Goal: Task Accomplishment & Management: Manage account settings

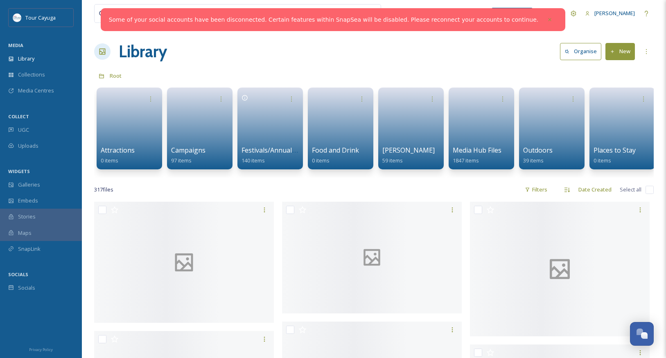
scroll to position [577, 0]
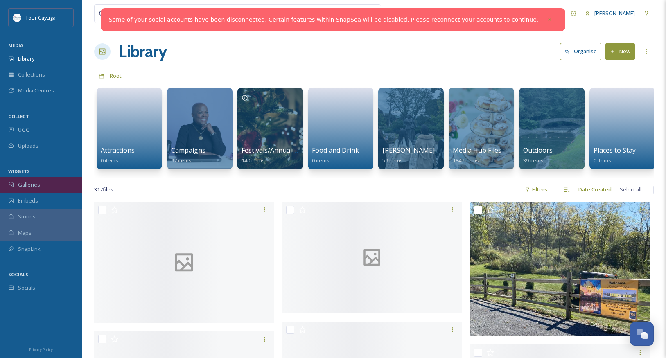
click at [33, 185] on span "Galleries" at bounding box center [29, 185] width 22 height 8
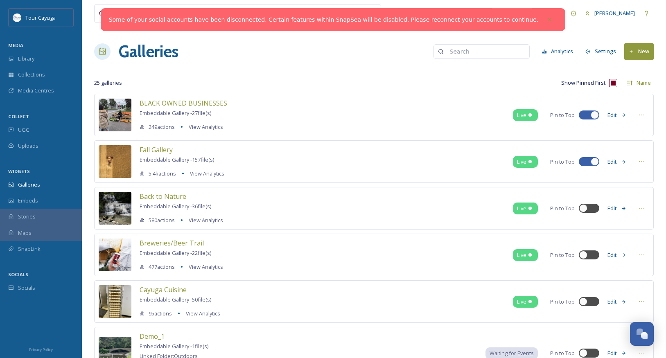
click at [631, 51] on icon at bounding box center [631, 51] width 5 height 5
click at [638, 69] on span "Gallery" at bounding box center [640, 71] width 17 height 8
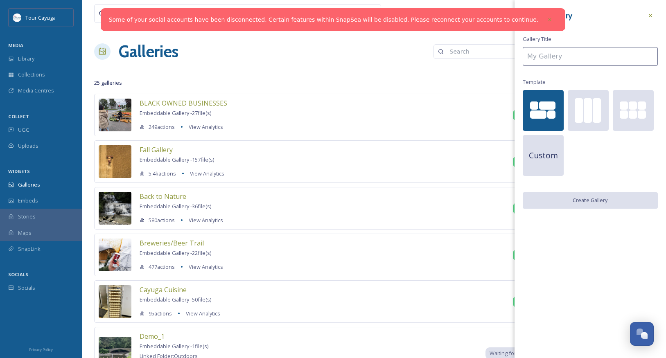
click at [537, 106] on div at bounding box center [534, 105] width 8 height 8
click at [541, 52] on input at bounding box center [590, 56] width 135 height 19
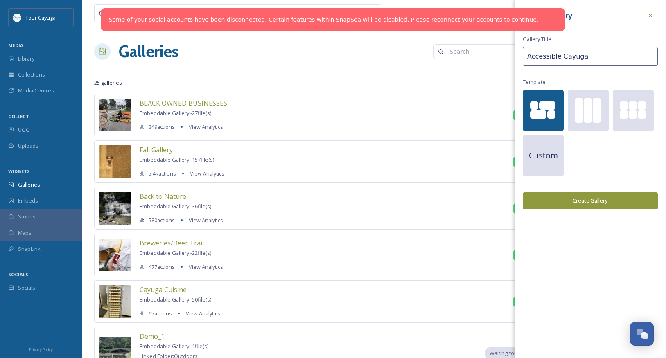
type input "Accessible Cayuga"
click at [584, 197] on button "Create Gallery" at bounding box center [590, 200] width 135 height 17
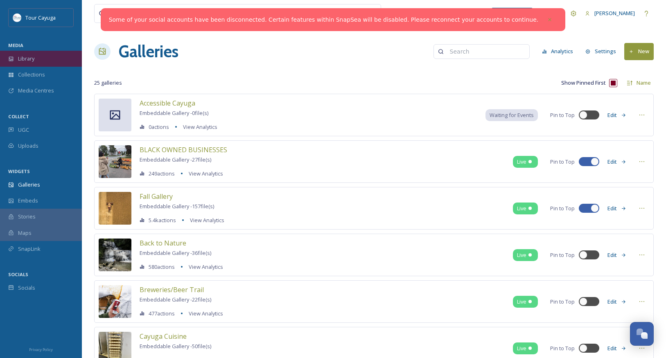
click at [33, 59] on span "Library" at bounding box center [26, 59] width 16 height 8
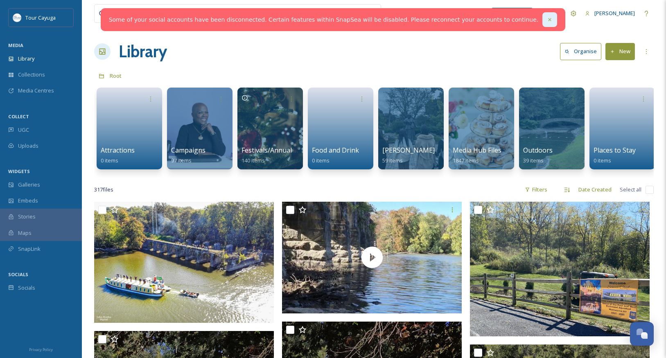
click at [547, 19] on icon at bounding box center [550, 20] width 6 height 6
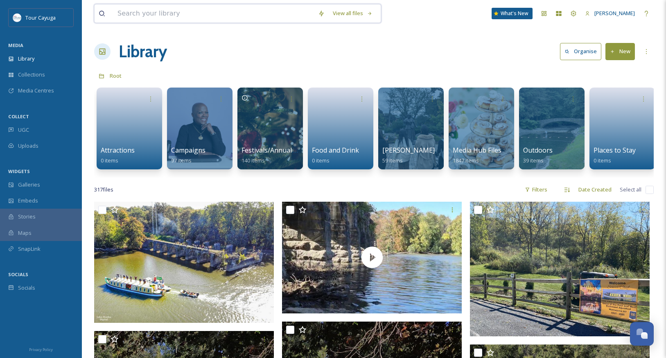
click at [237, 12] on input at bounding box center [213, 14] width 201 height 18
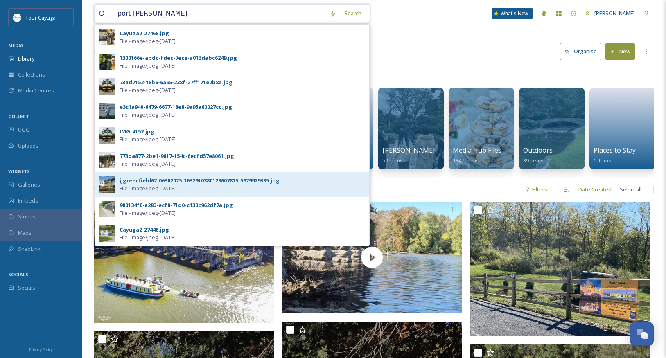
type input "port byron"
click at [158, 182] on div "jjgreenfield62_06302025_1632910380128607815_5929929385.jpg" at bounding box center [199, 181] width 160 height 8
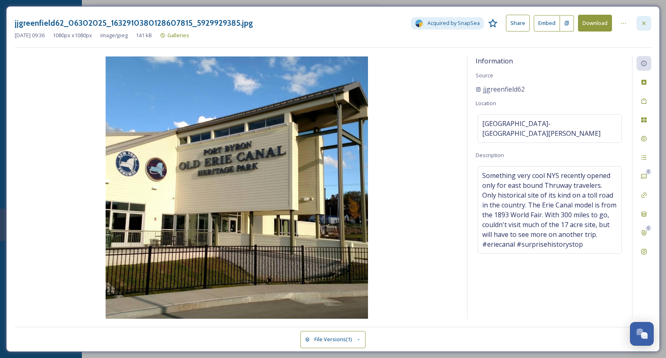
click at [644, 24] on icon at bounding box center [643, 22] width 3 height 3
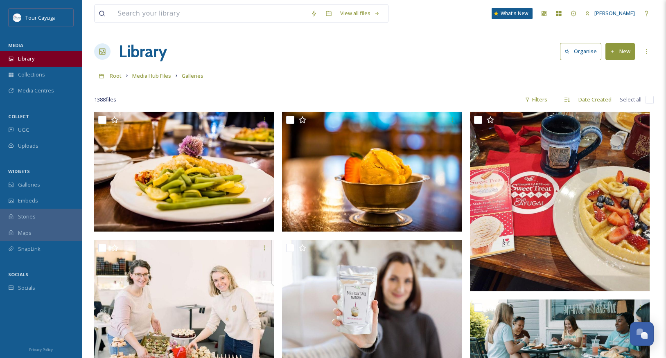
click at [27, 59] on span "Library" at bounding box center [26, 59] width 16 height 8
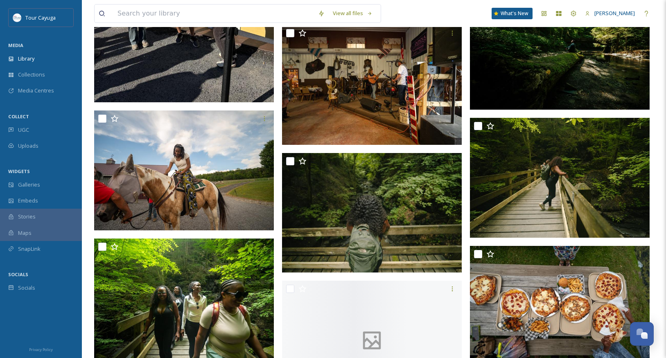
scroll to position [755, 0]
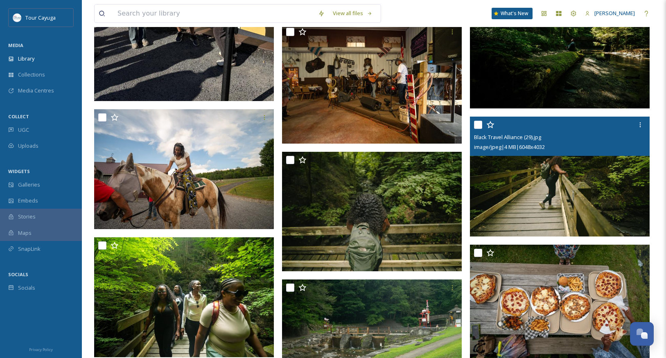
click at [478, 125] on input "checkbox" at bounding box center [478, 125] width 8 height 8
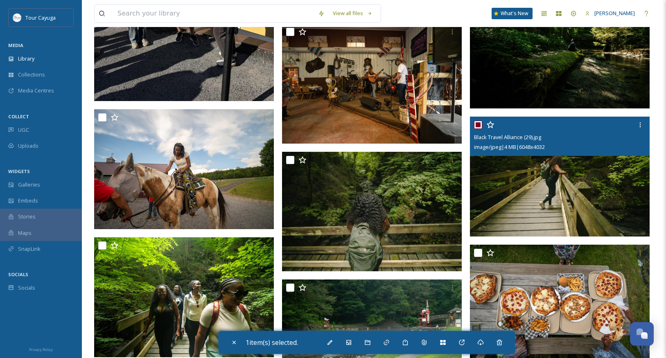
click at [478, 125] on input "checkbox" at bounding box center [478, 125] width 8 height 8
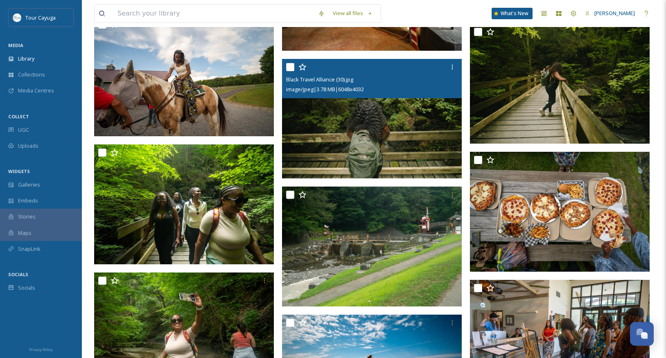
scroll to position [768, 0]
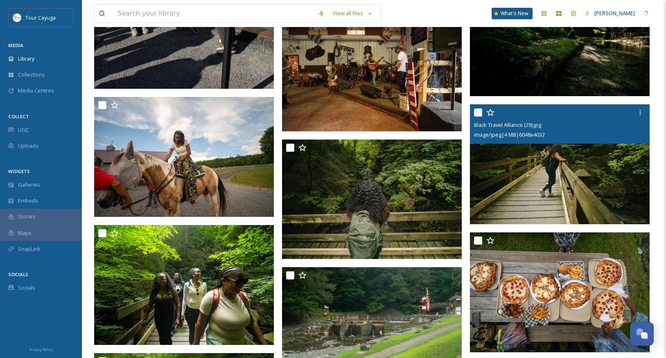
click at [480, 111] on input "checkbox" at bounding box center [478, 112] width 8 height 8
checkbox input "true"
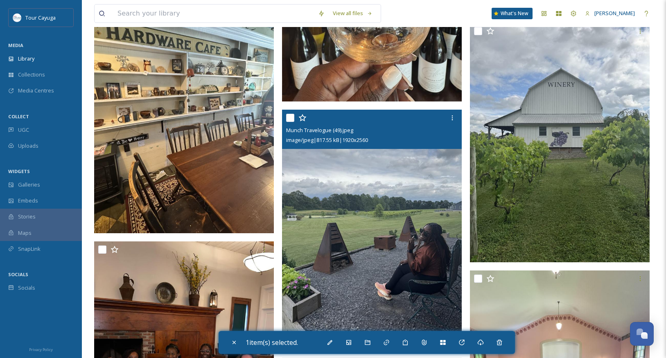
scroll to position [2549, 0]
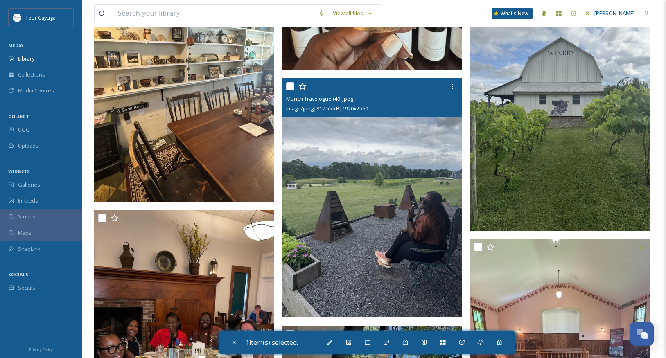
click at [291, 87] on input "checkbox" at bounding box center [290, 86] width 8 height 8
checkbox input "true"
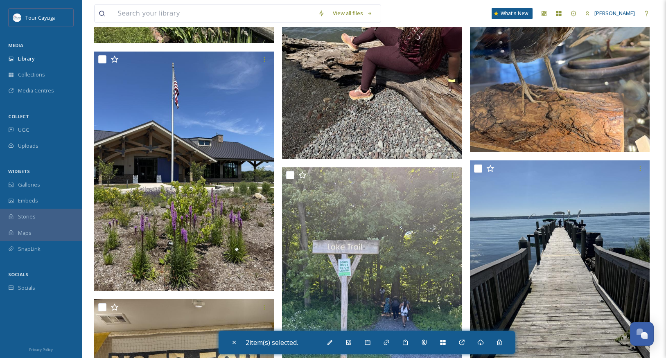
scroll to position [4460, 0]
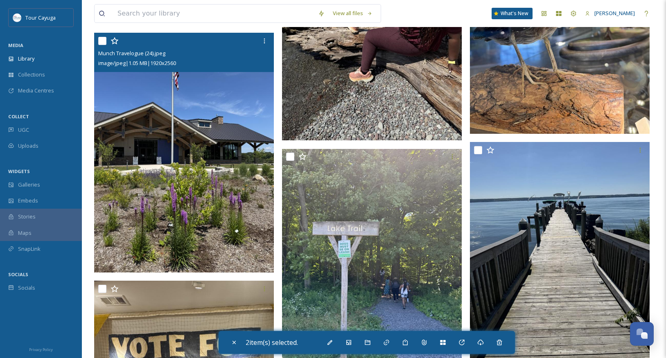
click at [102, 41] on input "checkbox" at bounding box center [102, 41] width 8 height 8
checkbox input "true"
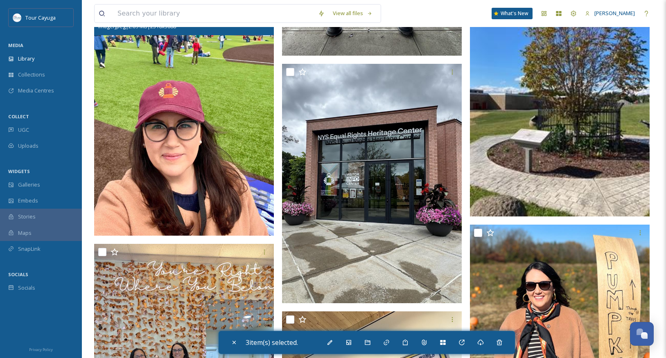
scroll to position [6360, 0]
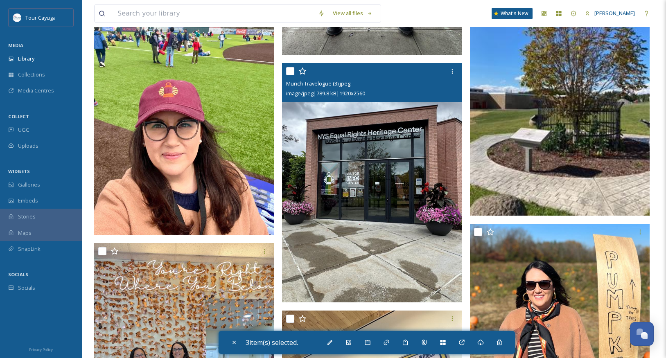
click at [292, 72] on input "checkbox" at bounding box center [290, 71] width 8 height 8
checkbox input "true"
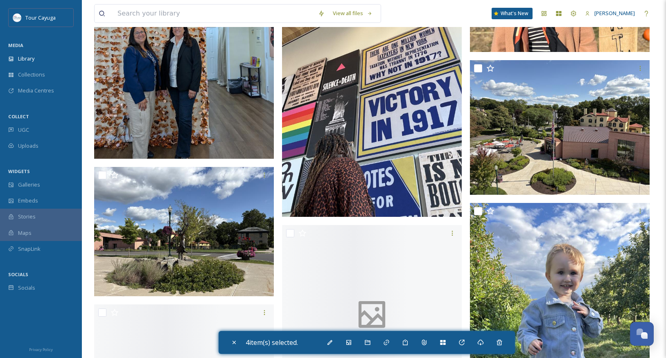
scroll to position [6684, 0]
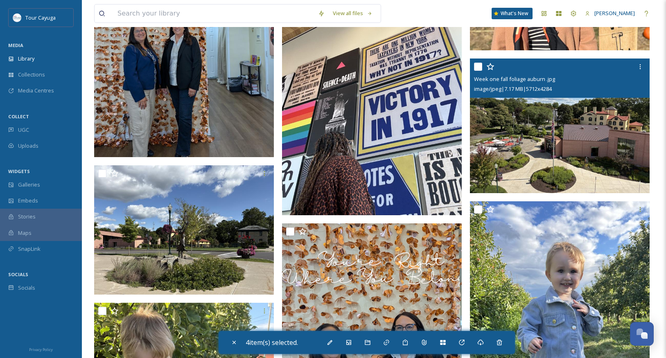
click at [481, 65] on input "checkbox" at bounding box center [478, 67] width 8 height 8
checkbox input "true"
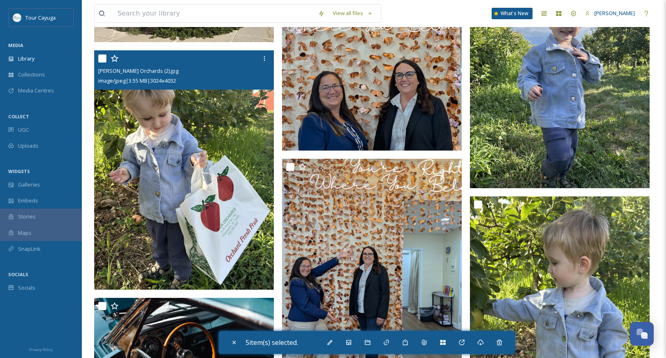
scroll to position [6927, 0]
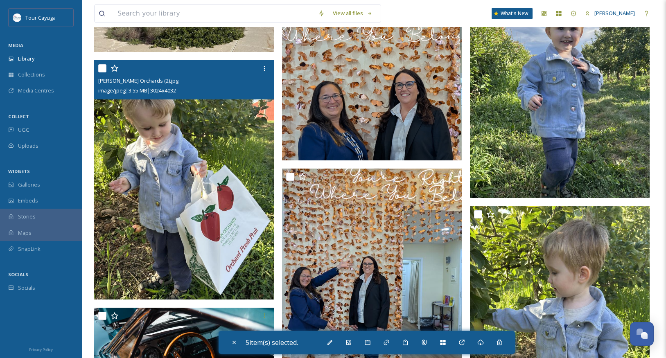
click at [102, 68] on input "checkbox" at bounding box center [102, 68] width 8 height 8
checkbox input "true"
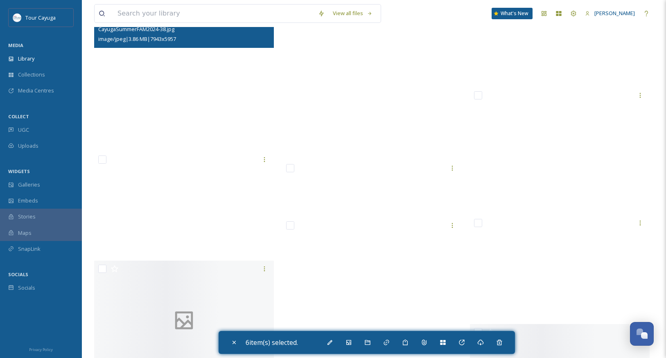
scroll to position [18821, 0]
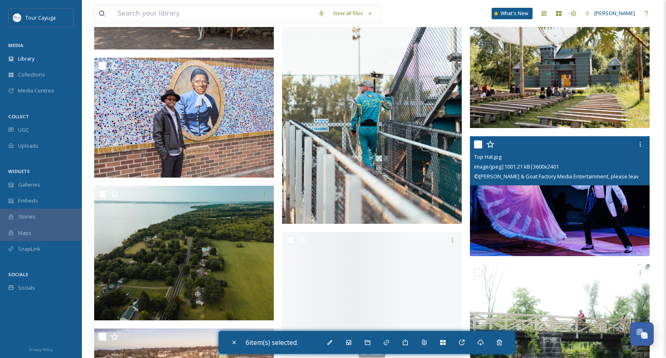
click at [479, 143] on input "checkbox" at bounding box center [478, 144] width 8 height 8
checkbox input "true"
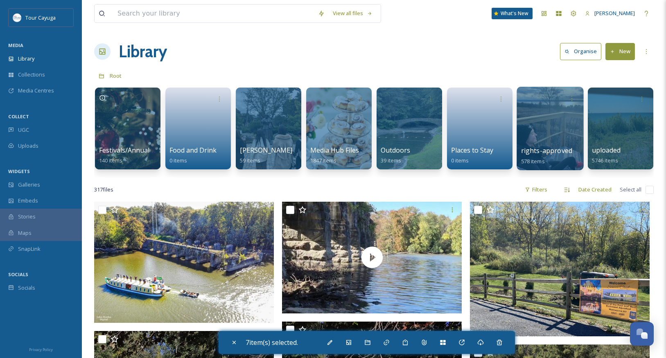
scroll to position [0, 142]
click at [617, 128] on div at bounding box center [620, 128] width 67 height 83
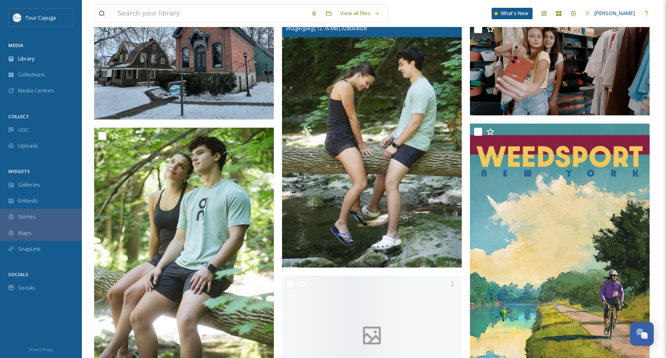
scroll to position [1223, 0]
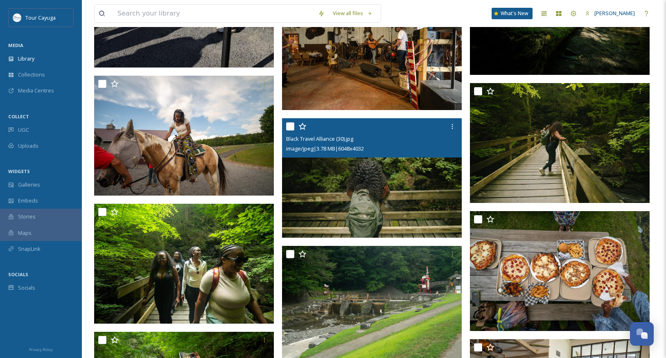
scroll to position [789, 0]
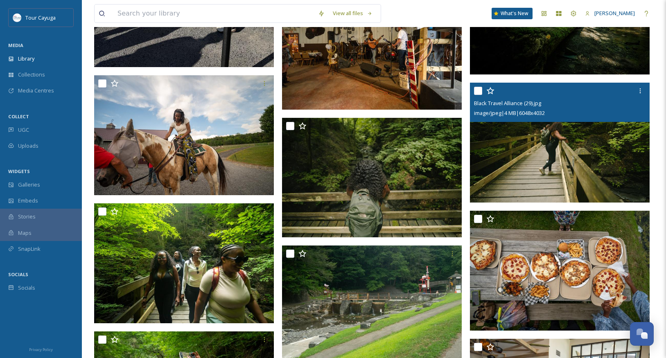
click at [479, 90] on input "checkbox" at bounding box center [478, 91] width 8 height 8
checkbox input "true"
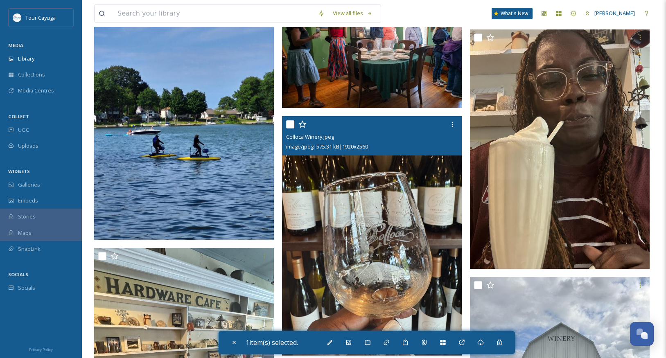
scroll to position [2266, 0]
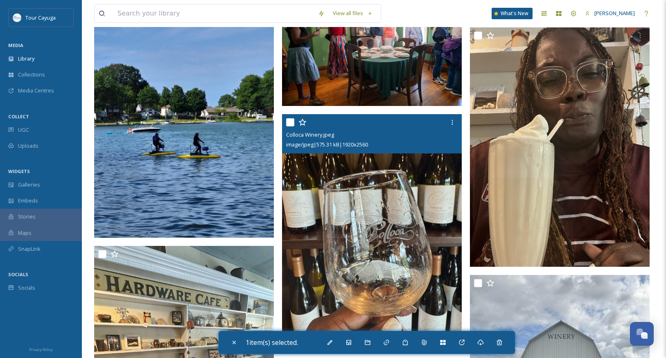
click at [291, 124] on input "checkbox" at bounding box center [290, 122] width 8 height 8
checkbox input "true"
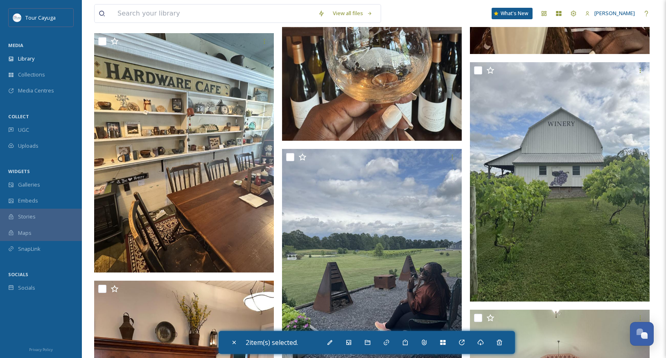
scroll to position [2483, 0]
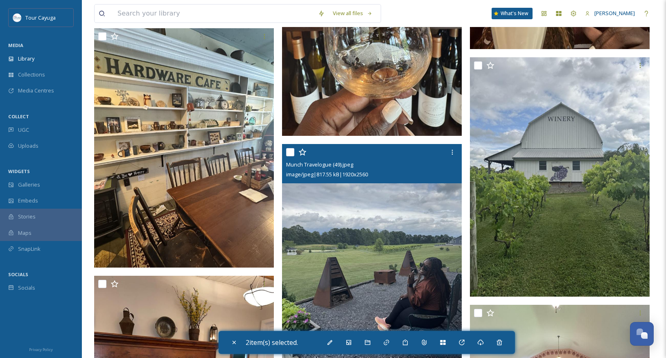
click at [291, 151] on input "checkbox" at bounding box center [290, 152] width 8 height 8
checkbox input "true"
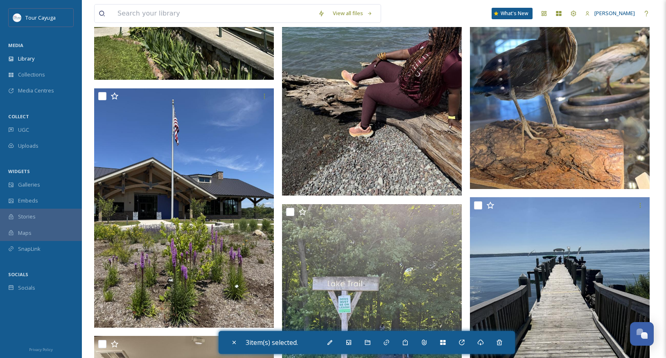
scroll to position [4405, 0]
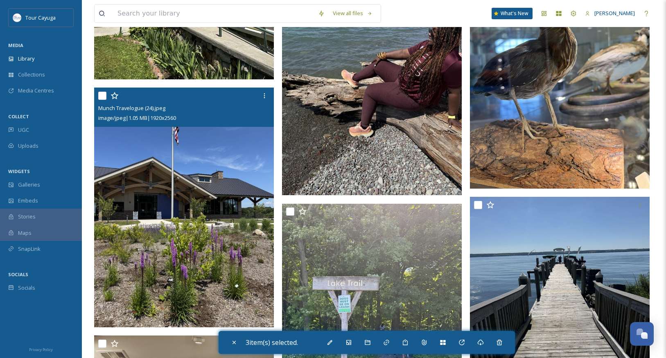
click at [102, 97] on input "checkbox" at bounding box center [102, 96] width 8 height 8
checkbox input "true"
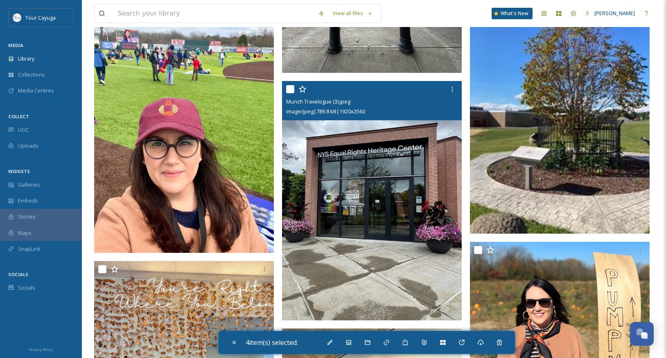
scroll to position [6355, 0]
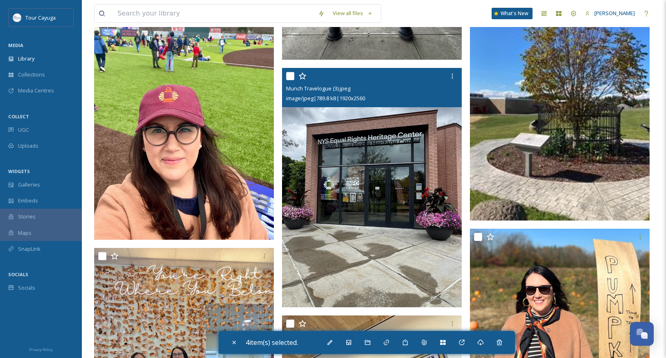
click at [290, 77] on input "checkbox" at bounding box center [290, 76] width 8 height 8
checkbox input "true"
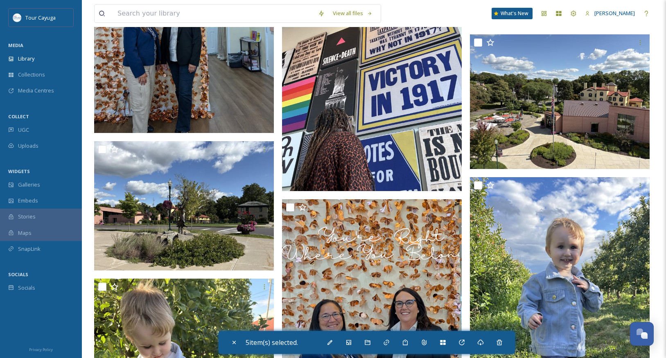
scroll to position [6710, 0]
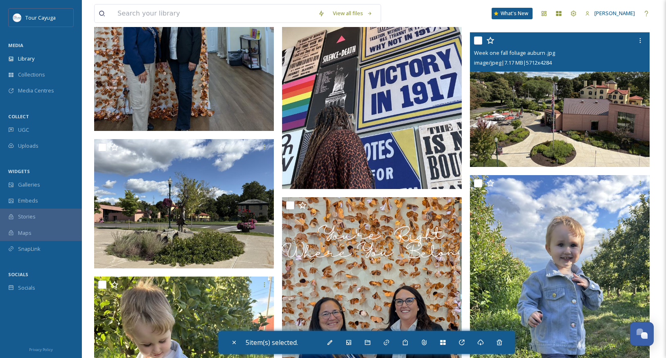
click at [479, 40] on input "checkbox" at bounding box center [478, 40] width 8 height 8
checkbox input "true"
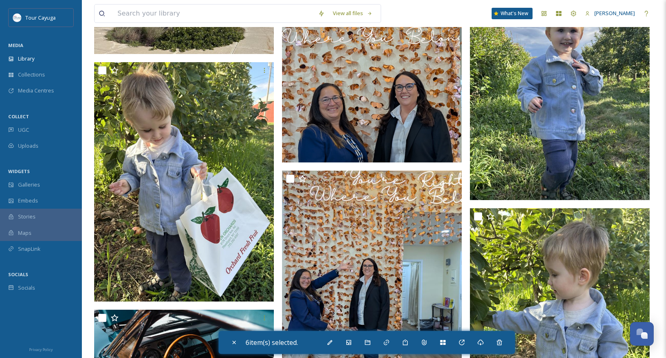
scroll to position [6926, 0]
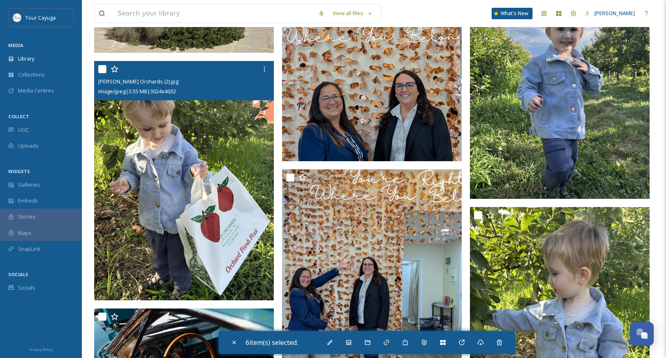
click at [105, 66] on input "checkbox" at bounding box center [102, 69] width 8 height 8
checkbox input "true"
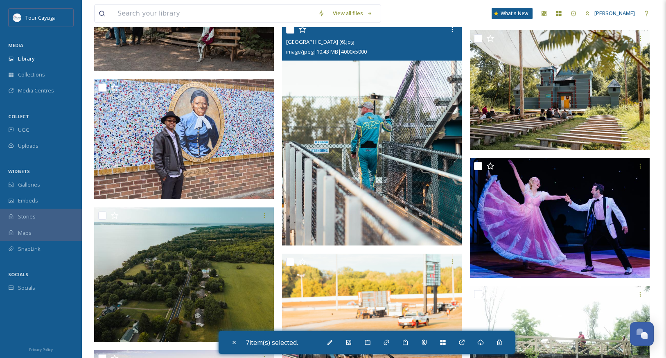
scroll to position [18807, 0]
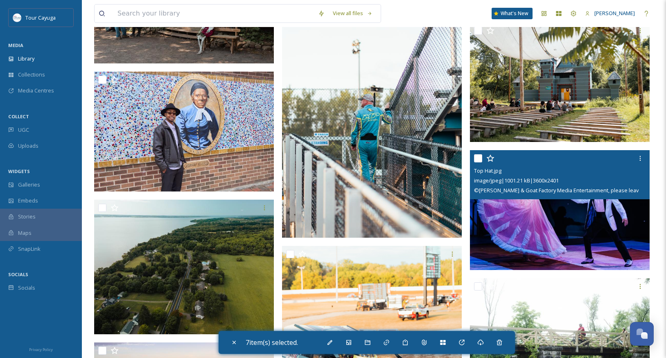
click at [477, 158] on input "checkbox" at bounding box center [478, 158] width 8 height 8
checkbox input "true"
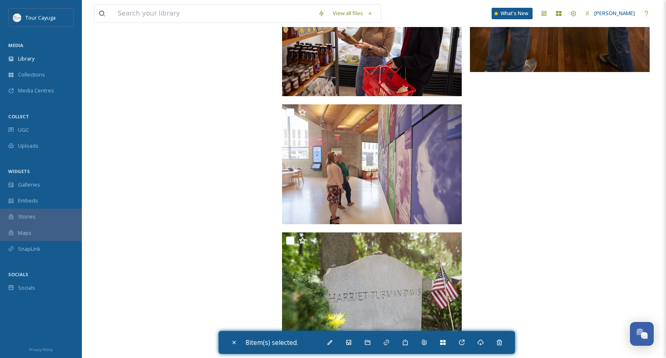
scroll to position [20281, 0]
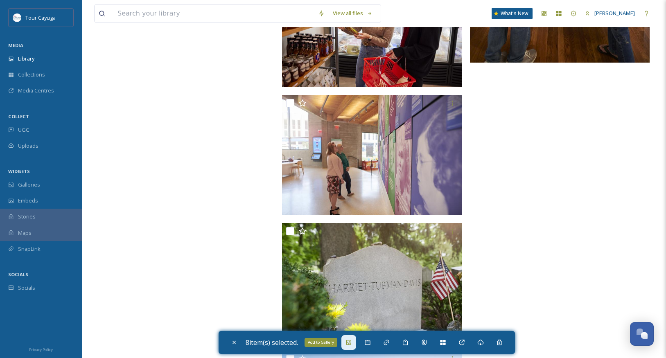
click at [351, 342] on icon at bounding box center [348, 342] width 5 height 5
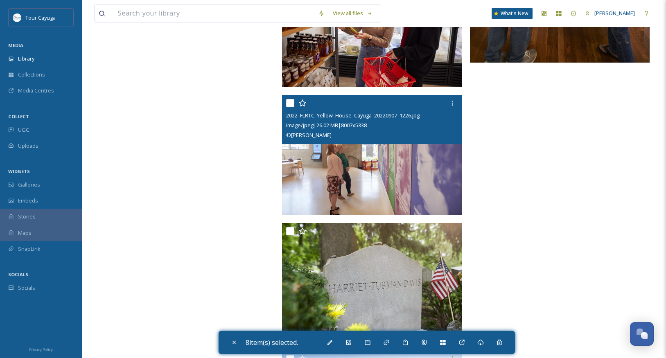
click at [290, 103] on input "checkbox" at bounding box center [290, 103] width 8 height 8
checkbox input "true"
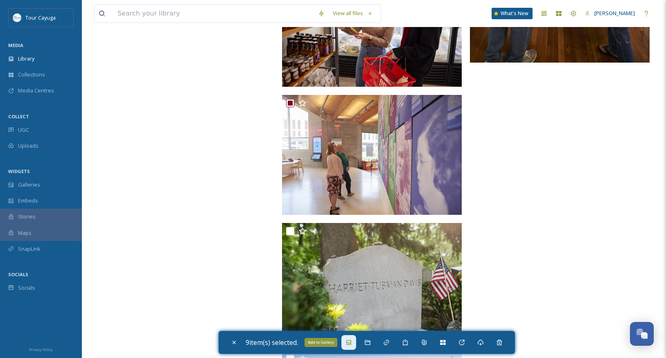
click at [351, 344] on icon at bounding box center [348, 342] width 5 height 5
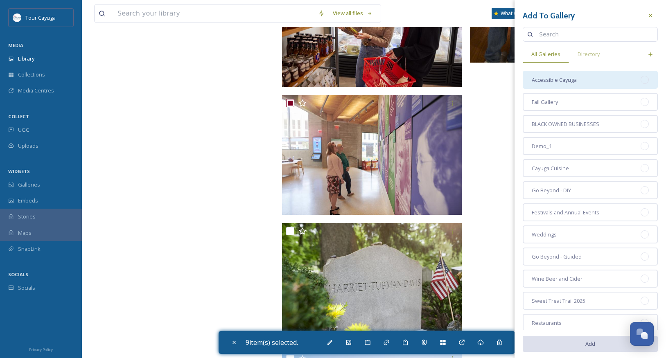
click at [559, 80] on span "Accessible Cayuga" at bounding box center [554, 80] width 45 height 8
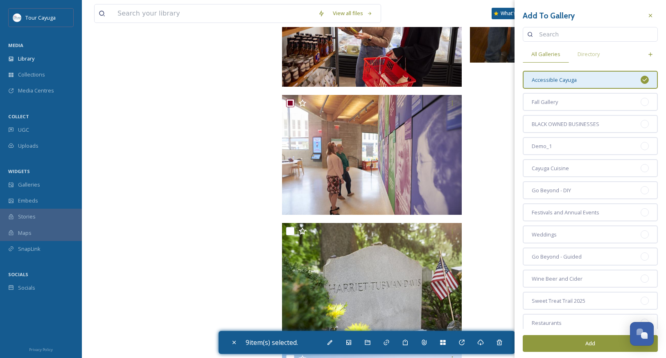
click at [575, 342] on button "Add" at bounding box center [590, 343] width 135 height 17
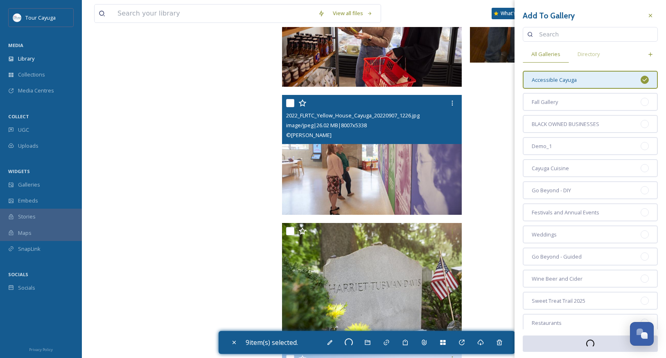
checkbox input "false"
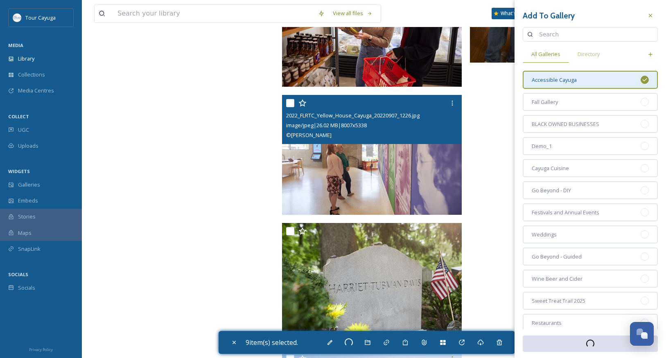
checkbox input "false"
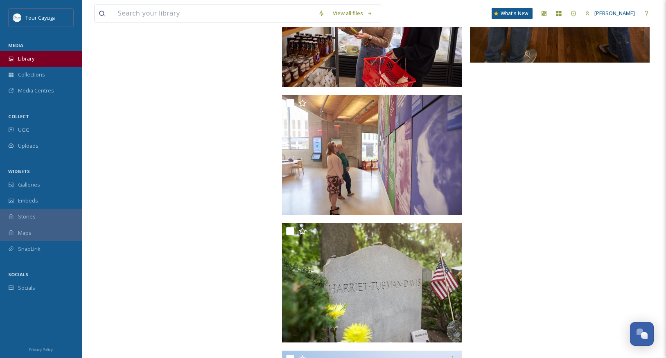
click at [29, 57] on span "Library" at bounding box center [26, 59] width 16 height 8
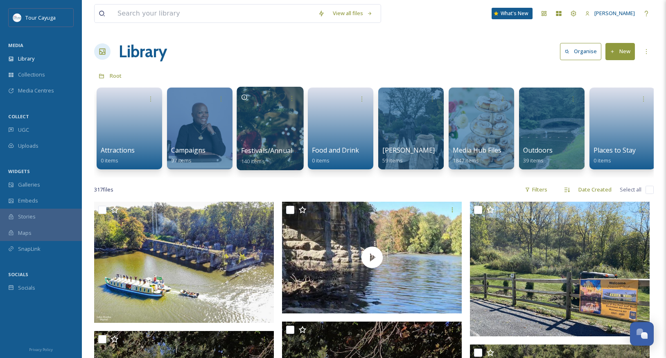
click at [269, 133] on div at bounding box center [270, 128] width 67 height 83
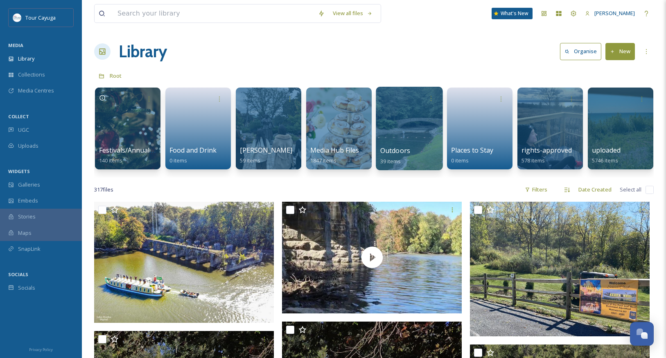
scroll to position [0, 142]
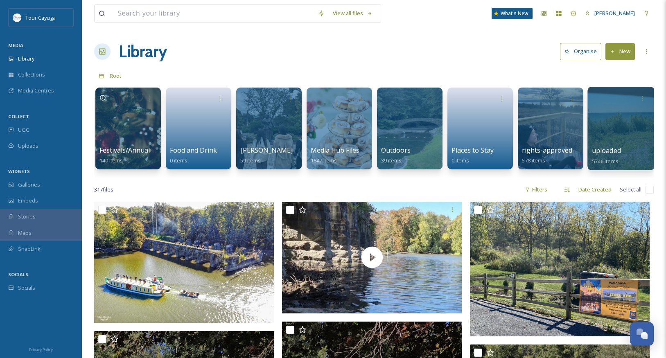
click at [625, 134] on div at bounding box center [620, 128] width 67 height 83
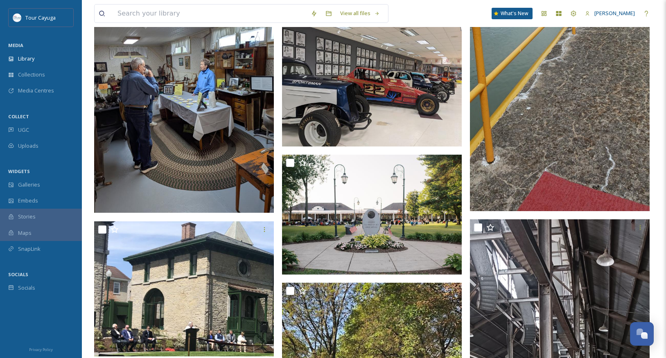
scroll to position [5913, 0]
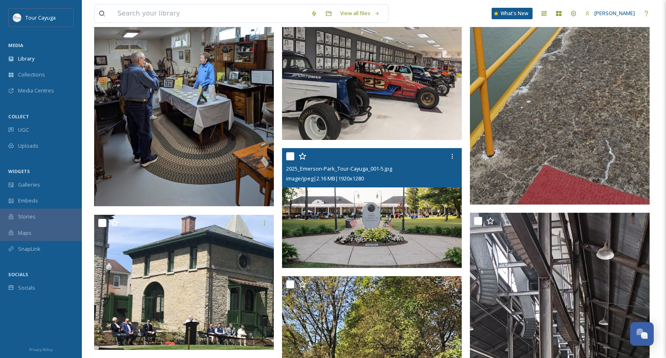
click at [289, 156] on input "checkbox" at bounding box center [290, 156] width 8 height 8
checkbox input "true"
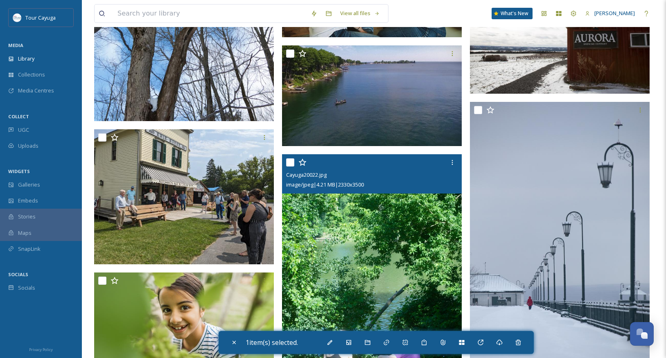
scroll to position [7278, 0]
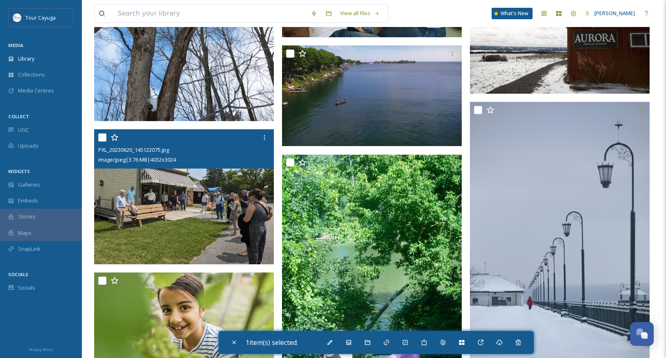
click at [103, 136] on input "checkbox" at bounding box center [102, 137] width 8 height 8
checkbox input "true"
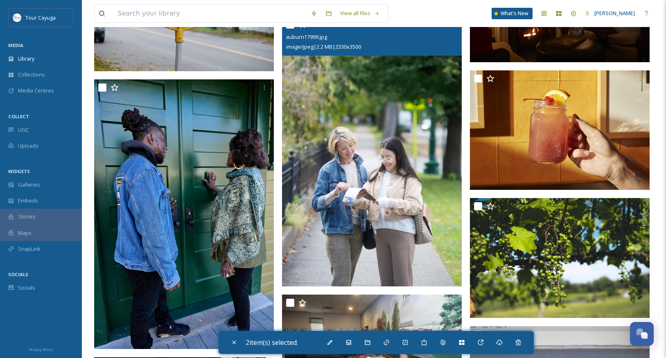
scroll to position [9346, 0]
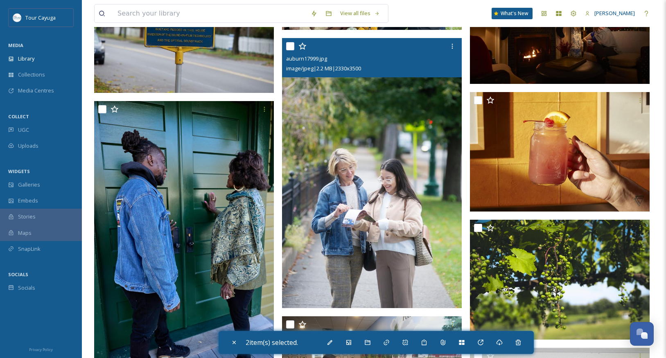
click at [289, 47] on input "checkbox" at bounding box center [290, 46] width 8 height 8
checkbox input "true"
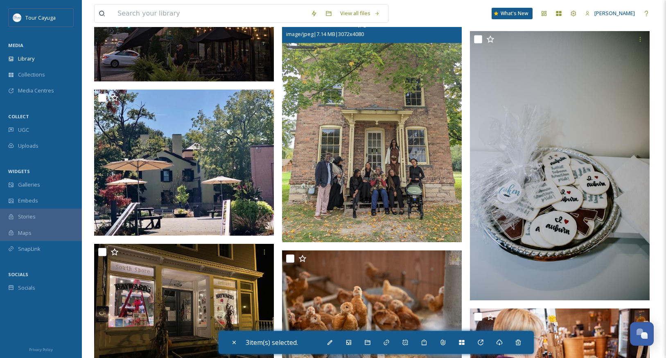
scroll to position [19624, 0]
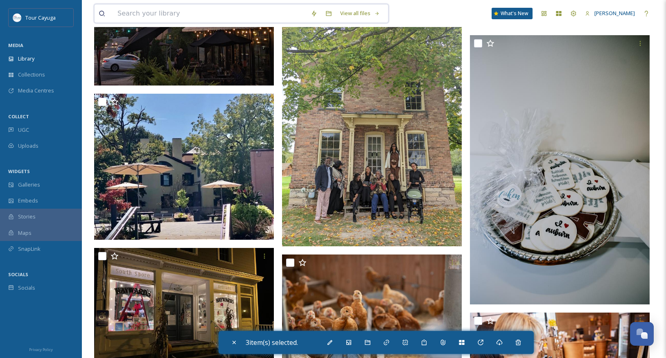
click at [146, 16] on input at bounding box center [209, 14] width 193 height 18
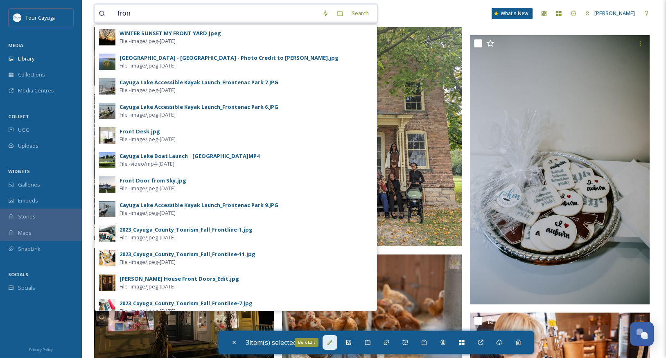
type input "fron"
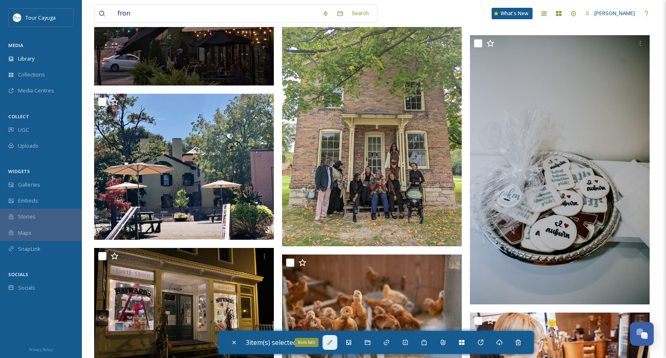
click at [330, 340] on icon at bounding box center [330, 342] width 7 height 7
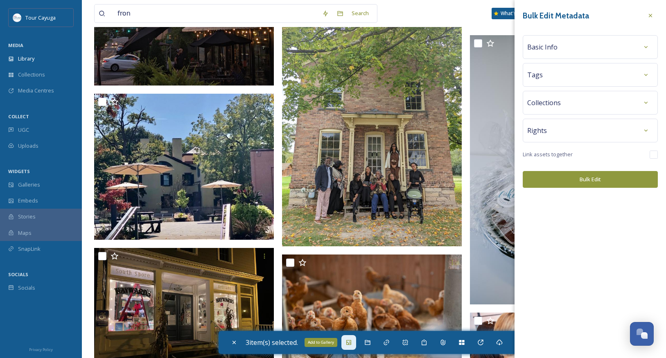
click at [351, 342] on icon at bounding box center [348, 342] width 5 height 5
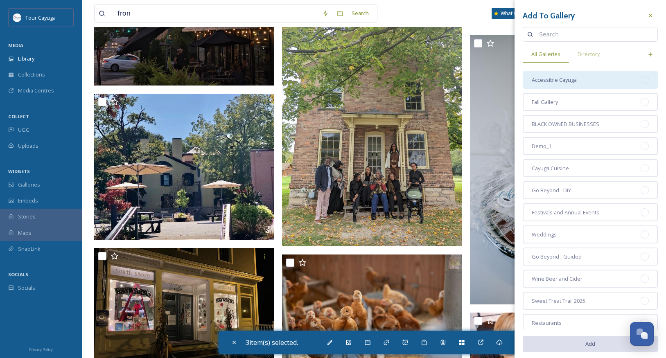
click at [554, 79] on span "Accessible Cayuga" at bounding box center [554, 80] width 45 height 8
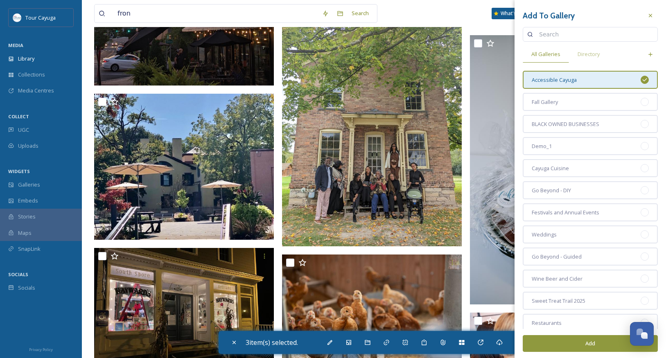
click at [587, 343] on button "Add" at bounding box center [590, 343] width 135 height 17
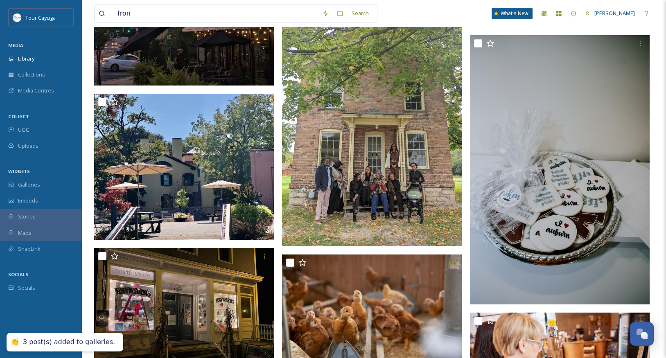
checkbox input "false"
click at [152, 15] on input "fron" at bounding box center [215, 14] width 205 height 18
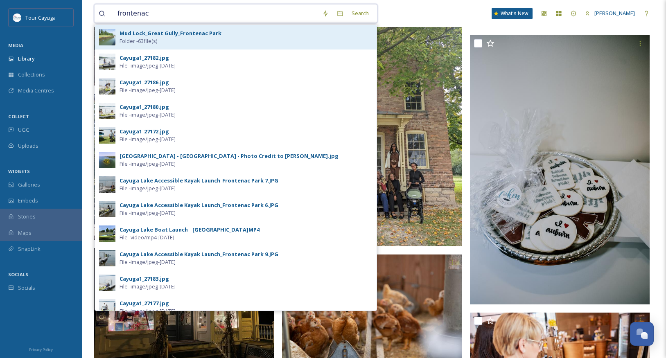
type input "Frontenac"
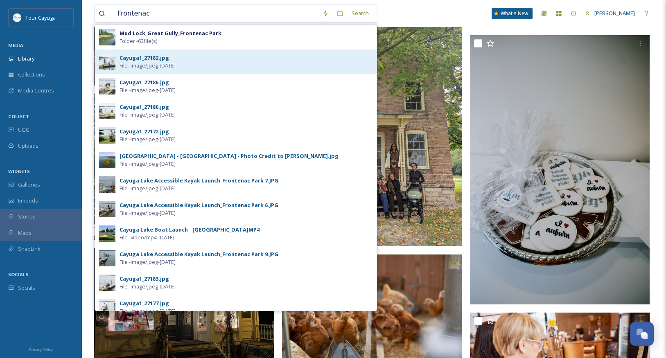
drag, startPoint x: 150, startPoint y: 28, endPoint x: 142, endPoint y: 60, distance: 32.9
click at [142, 60] on div "Cayuga1_27182.jpg" at bounding box center [144, 58] width 50 height 8
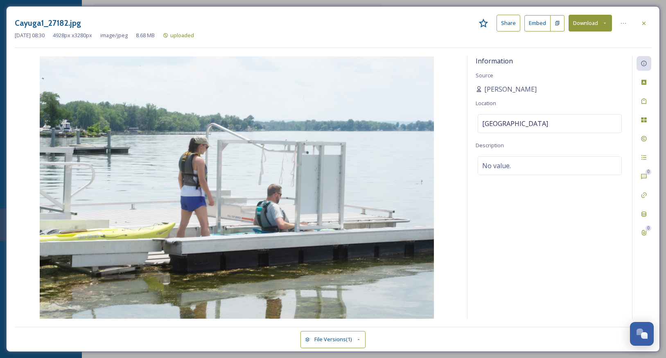
click at [324, 154] on img at bounding box center [237, 187] width 444 height 262
click at [623, 23] on icon at bounding box center [623, 23] width 7 height 7
click at [623, 25] on icon at bounding box center [623, 23] width 7 height 7
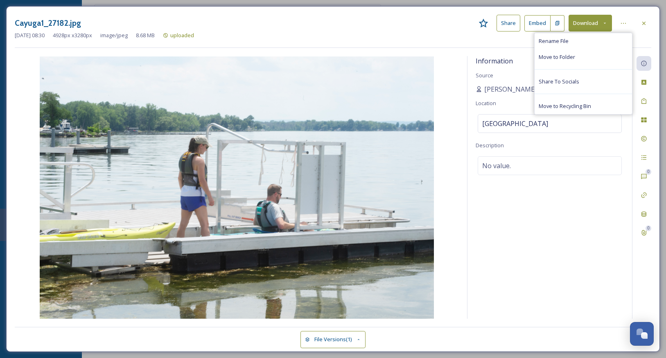
click at [522, 249] on div "Information Source Lisa Huges Location Frontenac Park Description No value." at bounding box center [549, 187] width 164 height 263
click at [374, 236] on img at bounding box center [237, 187] width 444 height 262
click at [644, 21] on icon at bounding box center [643, 23] width 7 height 7
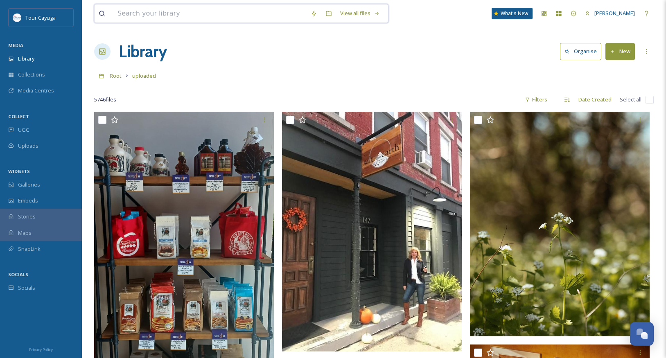
click at [187, 14] on input at bounding box center [209, 14] width 193 height 18
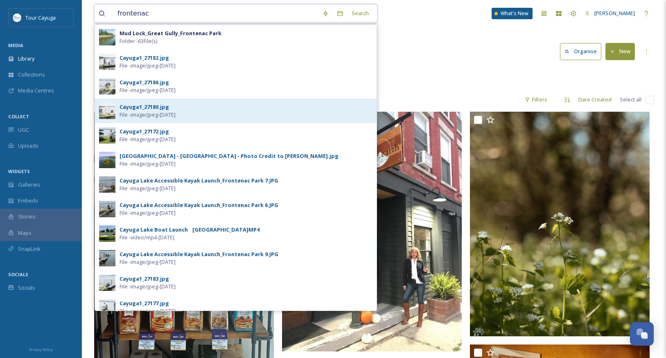
type input "frontenac"
click at [151, 112] on span "File - image/jpeg - Jul 08 2024" at bounding box center [147, 115] width 56 height 8
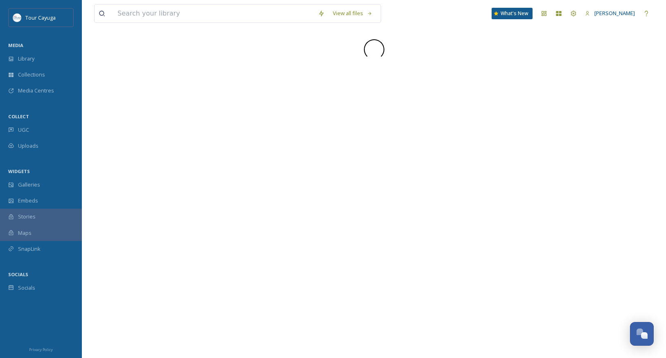
click at [151, 112] on div "View all files What's New Dawn Lubaszewski" at bounding box center [374, 179] width 584 height 358
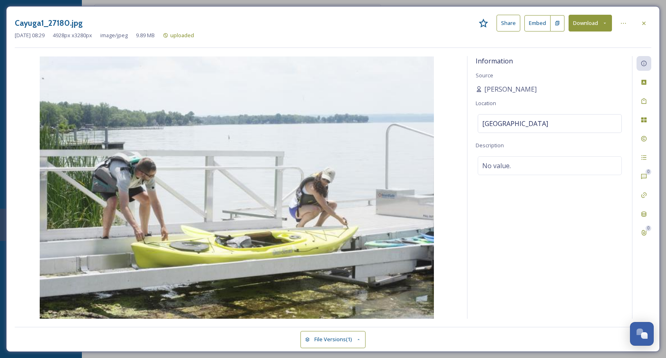
click at [358, 338] on icon at bounding box center [358, 339] width 5 height 5
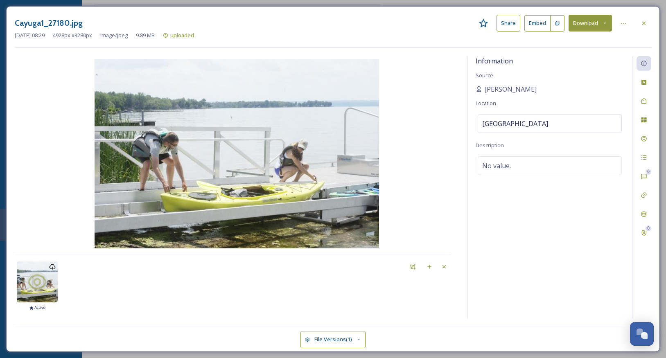
click at [356, 121] on img at bounding box center [237, 153] width 444 height 189
click at [468, 90] on div "Information Source Lisa Huges Location Frontenac Park Description No value." at bounding box center [549, 187] width 164 height 263
click at [643, 333] on div "Open Chat" at bounding box center [644, 335] width 7 height 7
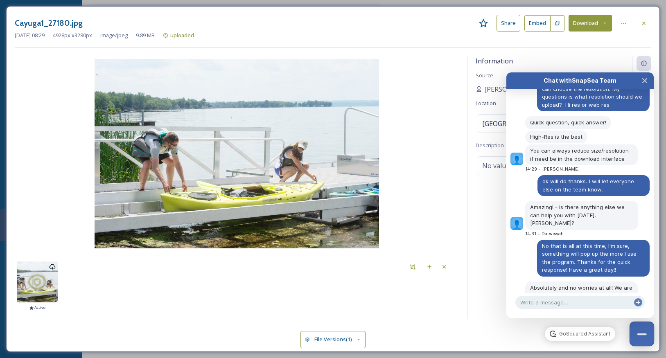
click at [643, 333] on button "Close Chat" at bounding box center [641, 334] width 25 height 25
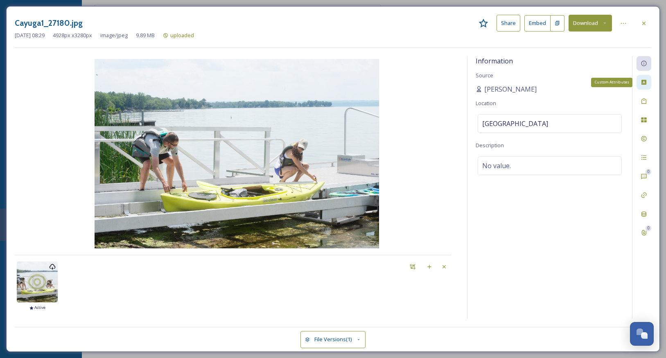
click at [643, 83] on icon at bounding box center [643, 82] width 5 height 5
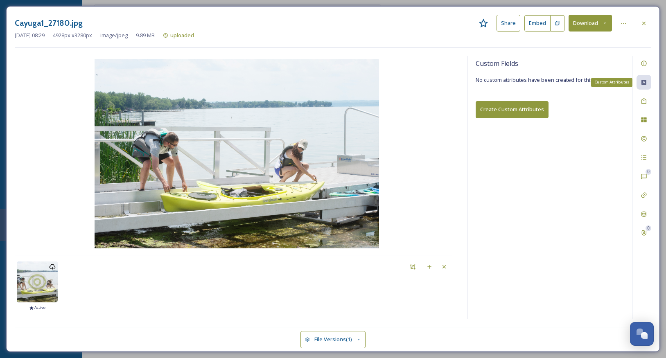
click at [644, 82] on icon at bounding box center [643, 82] width 7 height 7
click at [643, 99] on icon at bounding box center [643, 101] width 7 height 7
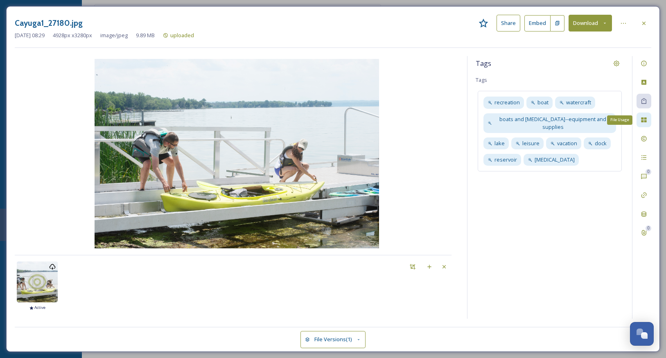
click at [642, 120] on icon at bounding box center [643, 119] width 5 height 5
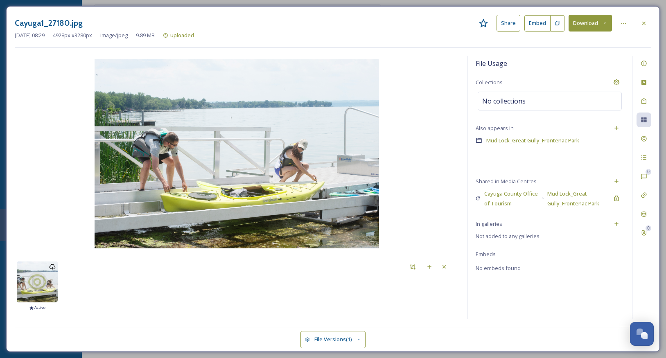
click at [484, 22] on icon at bounding box center [483, 22] width 9 height 9
click at [486, 20] on icon at bounding box center [483, 22] width 9 height 9
click at [615, 224] on icon at bounding box center [616, 224] width 7 height 7
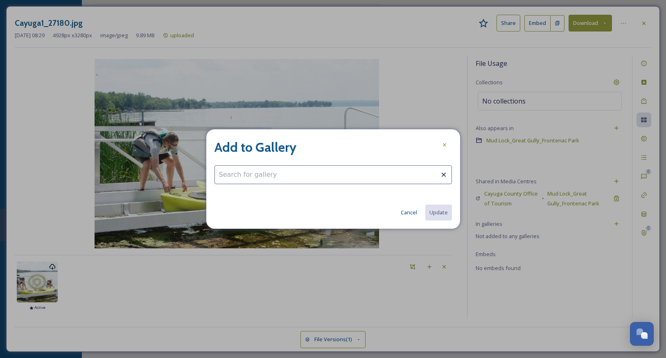
click at [297, 177] on input at bounding box center [332, 174] width 237 height 19
drag, startPoint x: 289, startPoint y: 175, endPoint x: 259, endPoint y: 192, distance: 34.4
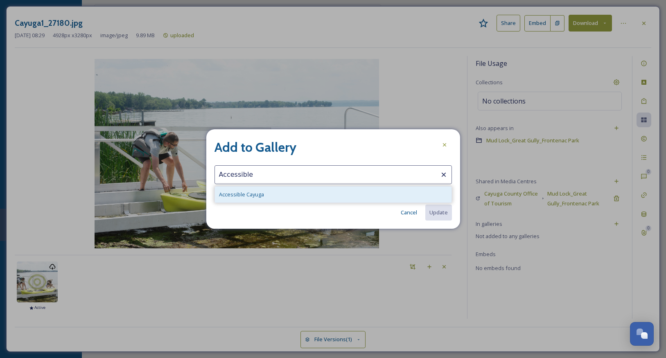
click at [257, 194] on span "Accessible Cayuga" at bounding box center [241, 195] width 45 height 8
type input "Accessible Cayuga"
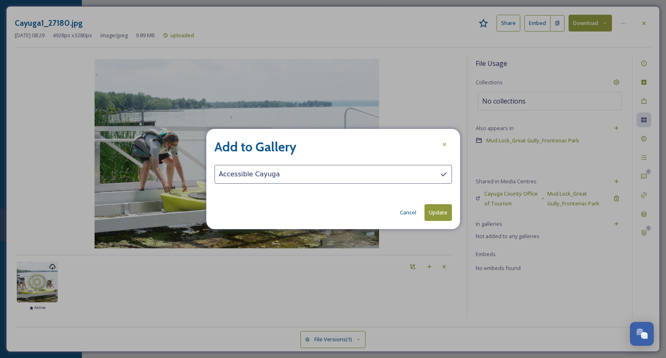
click at [442, 216] on button "Update" at bounding box center [437, 212] width 27 height 17
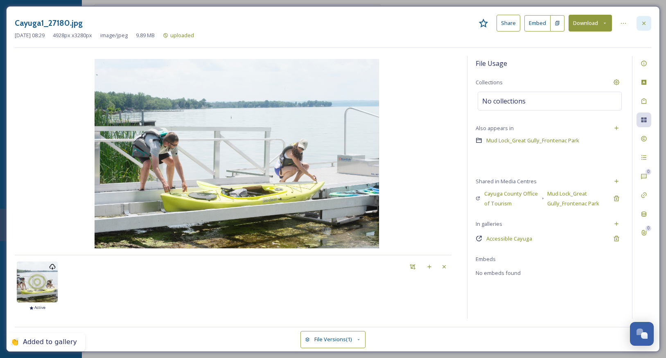
click at [644, 21] on icon at bounding box center [643, 23] width 7 height 7
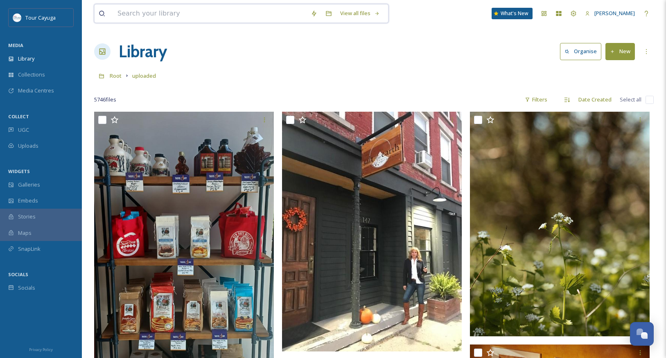
click at [203, 15] on input at bounding box center [209, 14] width 193 height 18
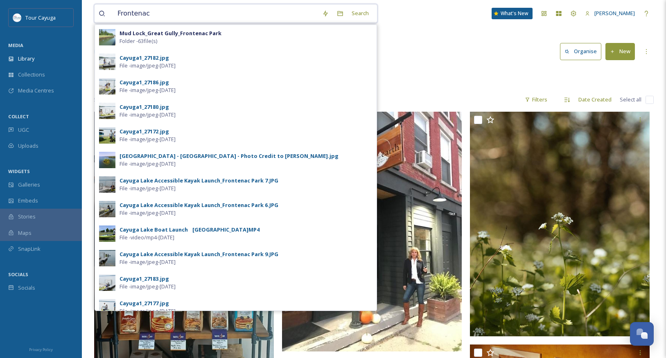
type input "Frontenac"
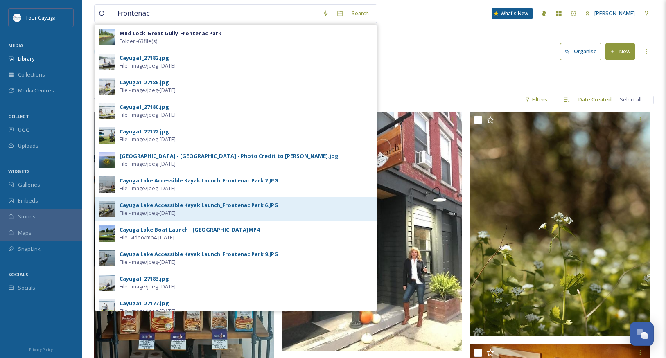
drag, startPoint x: 203, startPoint y: 15, endPoint x: 143, endPoint y: 212, distance: 205.6
click at [143, 212] on span "File - image/jpeg - Sep 11 2025" at bounding box center [147, 213] width 56 height 8
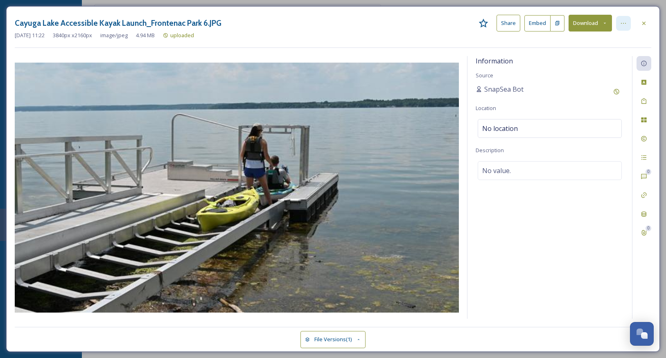
click at [622, 22] on icon at bounding box center [623, 23] width 7 height 7
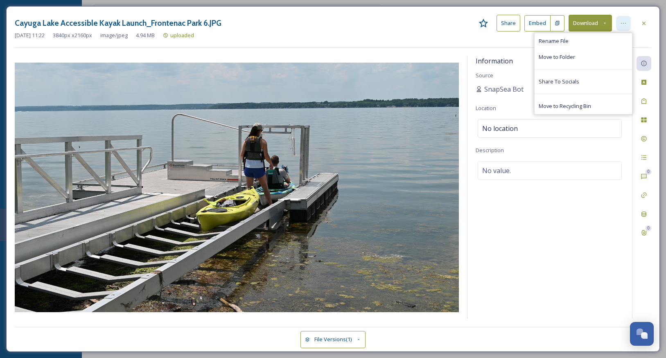
click at [622, 22] on icon at bounding box center [623, 23] width 7 height 7
click at [642, 117] on icon at bounding box center [643, 119] width 5 height 5
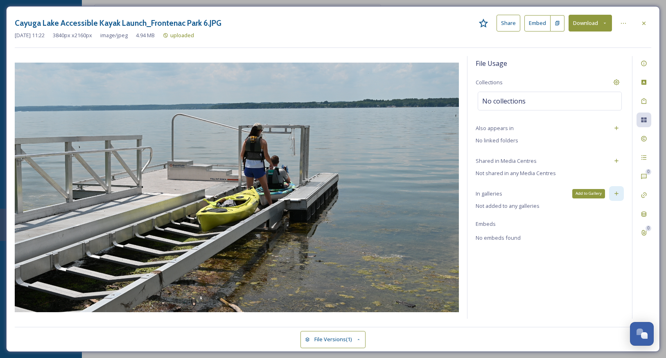
click at [618, 191] on icon at bounding box center [616, 193] width 7 height 7
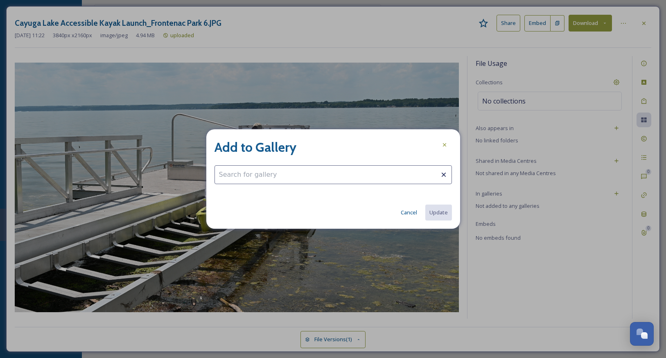
click at [270, 176] on input at bounding box center [332, 174] width 237 height 19
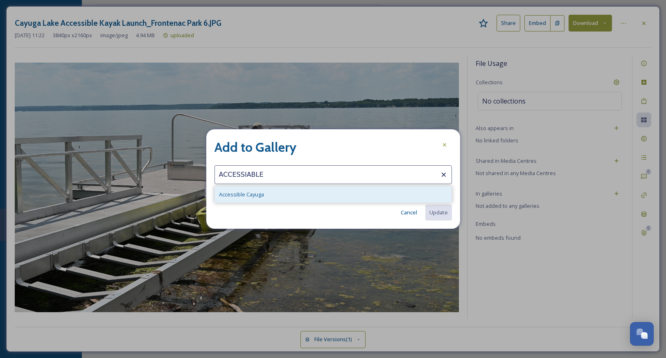
click at [240, 195] on span "Accessible Cayuga" at bounding box center [241, 195] width 45 height 8
type input "Accessible Cayuga"
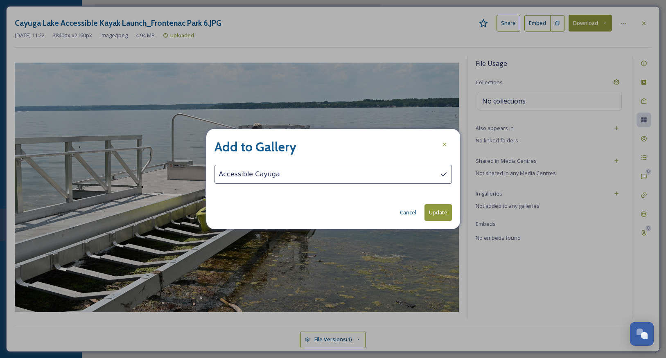
click at [440, 213] on button "Update" at bounding box center [437, 212] width 27 height 17
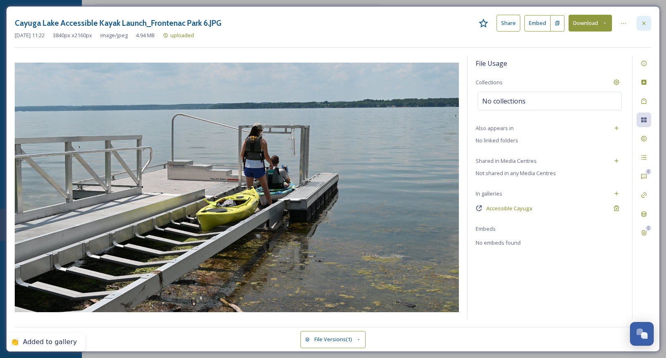
click at [644, 23] on icon at bounding box center [643, 22] width 3 height 3
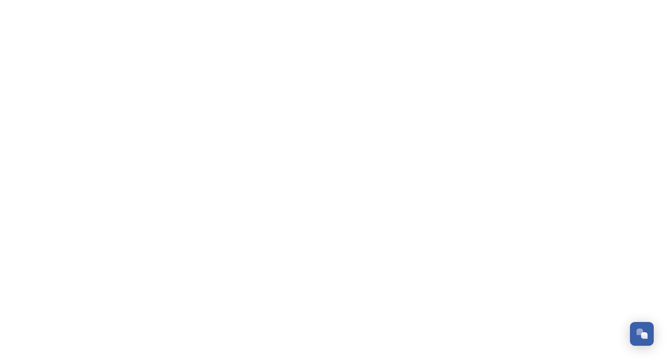
scroll to position [577, 0]
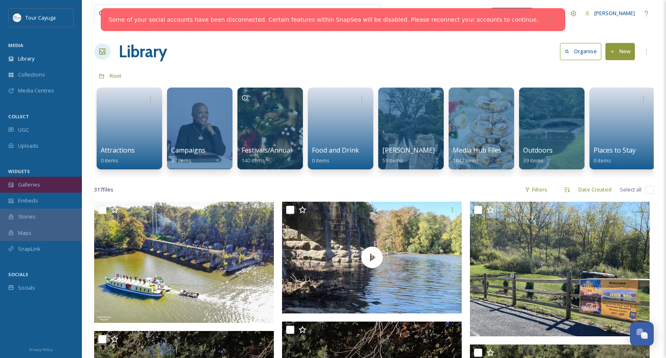
click at [29, 183] on span "Galleries" at bounding box center [29, 185] width 22 height 8
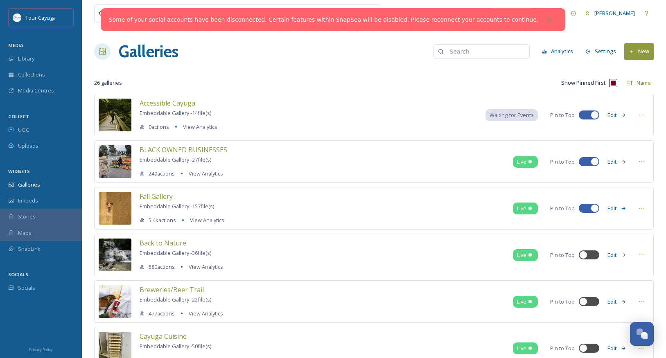
click at [608, 113] on button "Edit" at bounding box center [616, 115] width 27 height 16
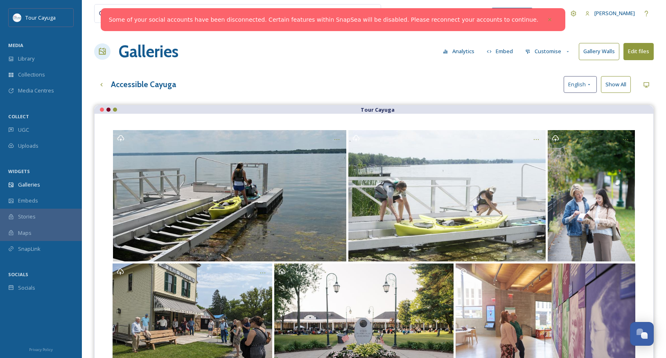
click at [499, 51] on button "Embed" at bounding box center [499, 51] width 35 height 16
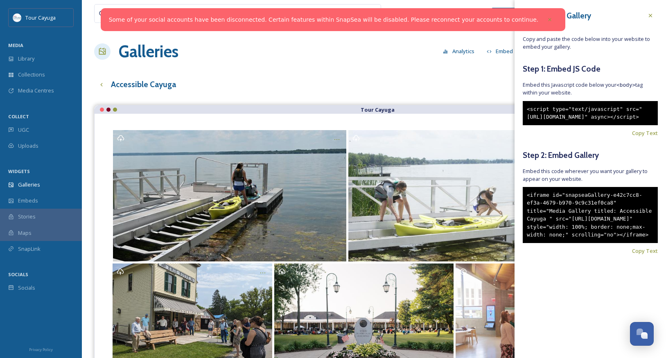
click at [558, 243] on div "<iframe id="snapseaGallery-e42c7cc8-ef3a-4679-b970-9c9c31ef0ca8" title="Media G…" at bounding box center [590, 215] width 135 height 56
drag, startPoint x: 557, startPoint y: 271, endPoint x: 523, endPoint y: 212, distance: 68.8
click at [523, 212] on div "<iframe id="snapseaGallery-e42c7cc8-ef3a-4679-b970-9c9c31ef0ca8" title="Media G…" at bounding box center [590, 215] width 135 height 56
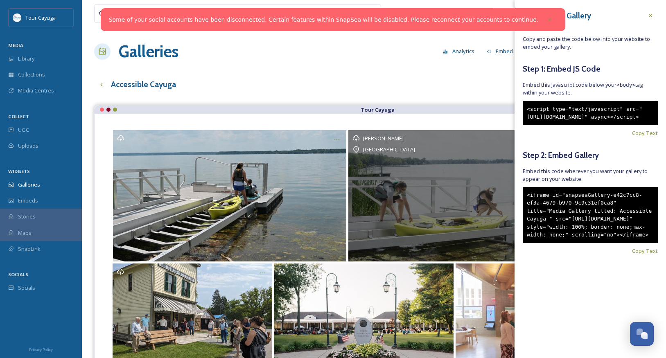
copy div "<iframe id="snapseaGallery-e42c7cc8-ef3a-4679-b970-9c9c31ef0ca8" title="Media G…"
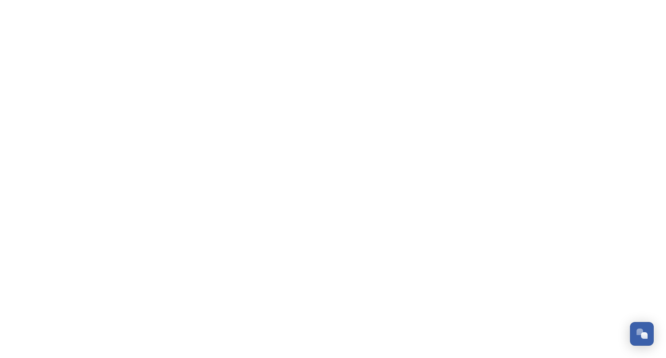
scroll to position [577, 0]
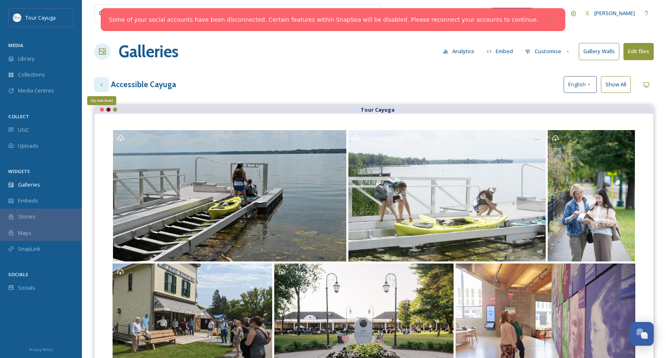
click at [104, 85] on icon at bounding box center [101, 84] width 7 height 7
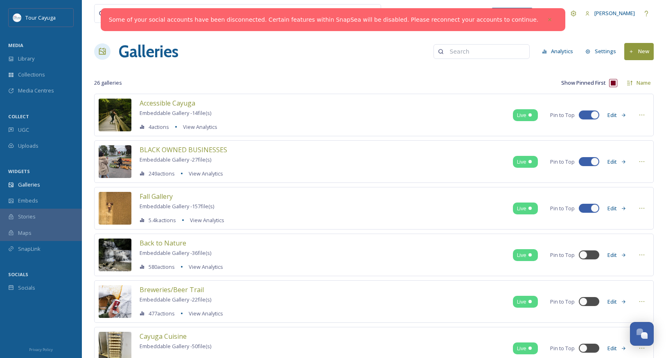
scroll to position [2, 0]
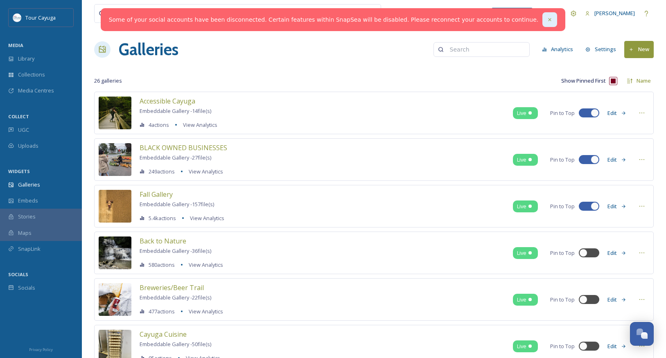
click at [547, 20] on icon at bounding box center [550, 20] width 6 height 6
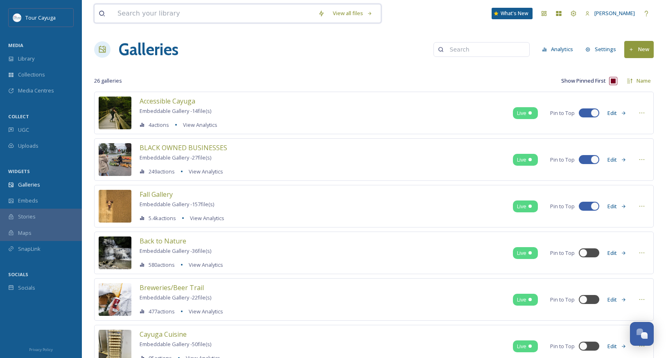
click at [151, 17] on input at bounding box center [213, 14] width 201 height 18
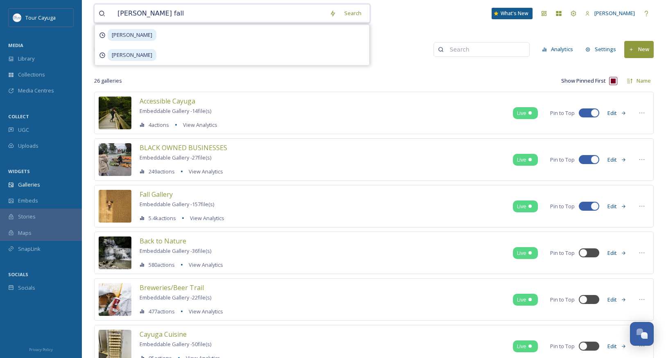
type input "carpenter falls"
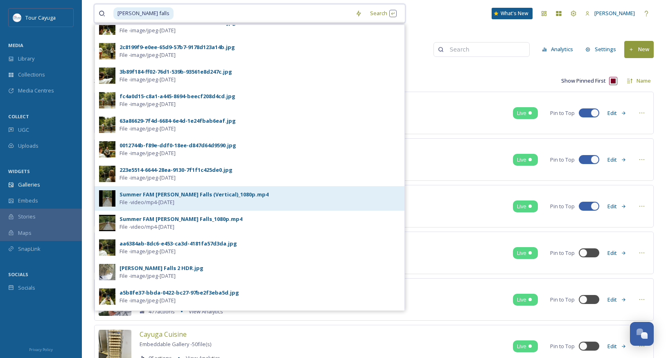
scroll to position [40, 0]
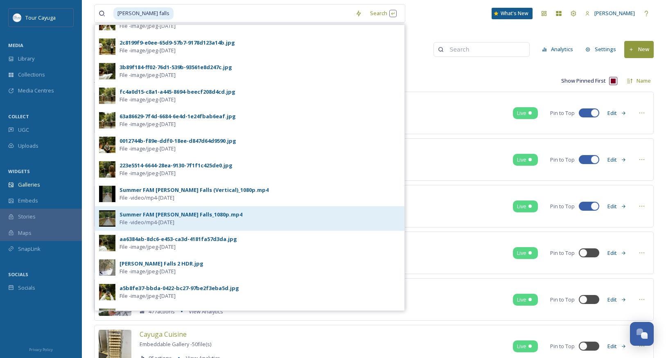
click at [150, 216] on div "Summer FAM Carpenter Falls_1080p.mp4" at bounding box center [180, 215] width 123 height 8
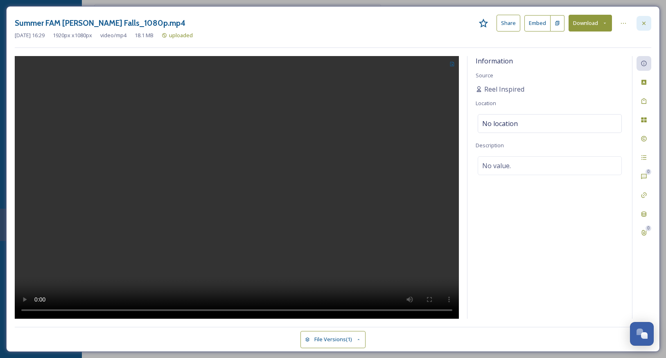
click at [643, 23] on icon at bounding box center [643, 23] width 7 height 7
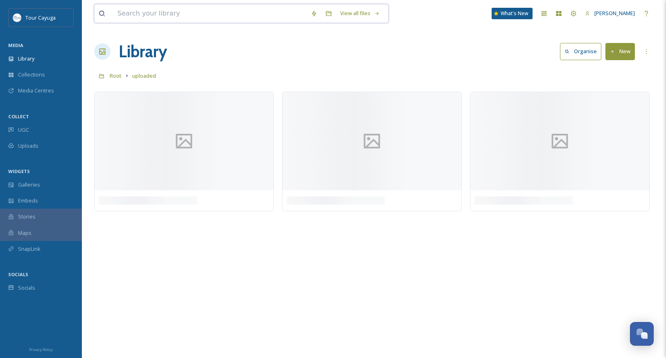
click at [212, 14] on input at bounding box center [209, 14] width 193 height 18
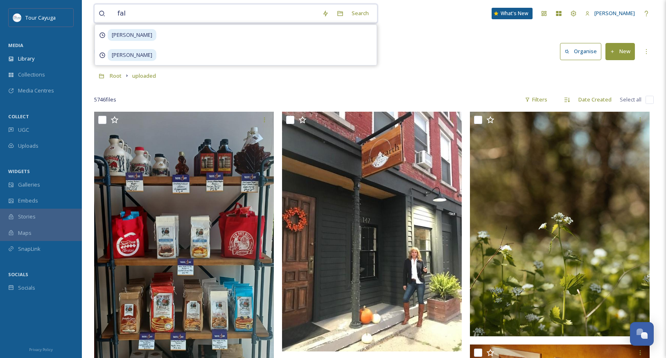
type input "fall"
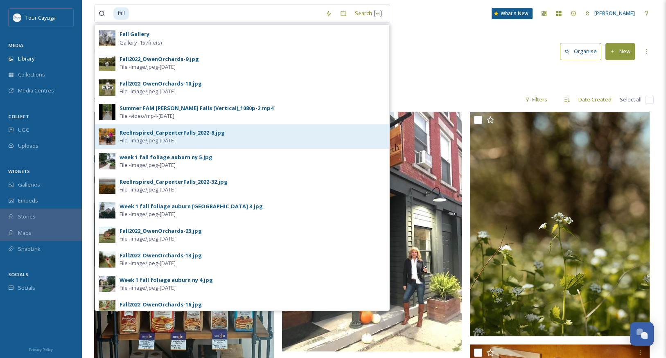
click at [146, 135] on div "ReelInspired_CarpenterFalls_2022-8.jpg" at bounding box center [171, 133] width 105 height 8
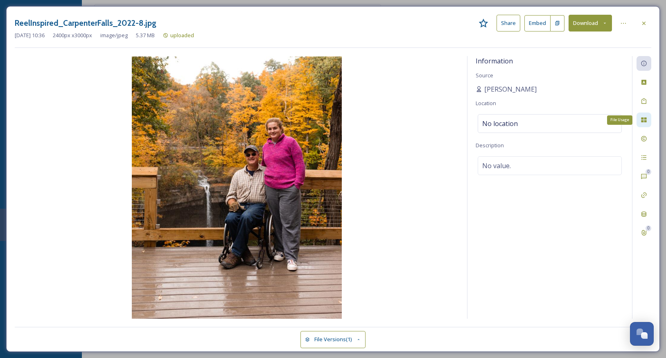
click at [641, 118] on icon at bounding box center [643, 119] width 5 height 5
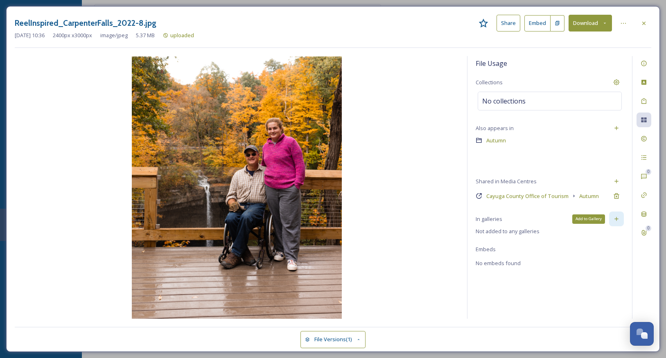
click at [617, 219] on icon at bounding box center [616, 219] width 4 height 4
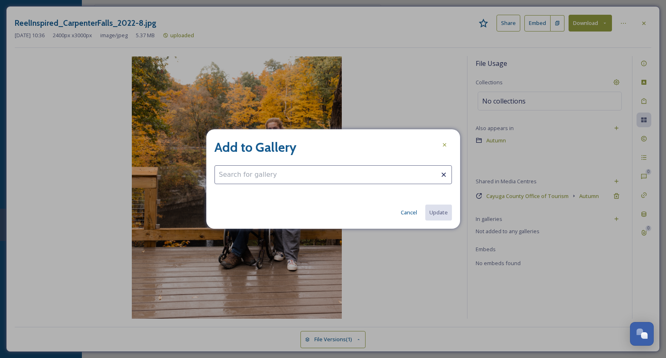
click at [287, 177] on input at bounding box center [332, 174] width 237 height 19
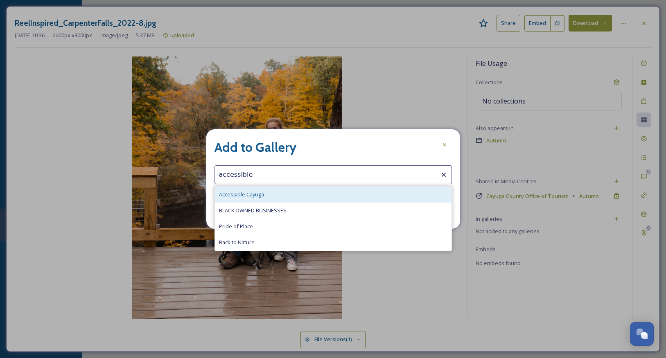
click at [255, 194] on span "Accessible Cayuga" at bounding box center [241, 195] width 45 height 8
type input "Accessible Cayuga"
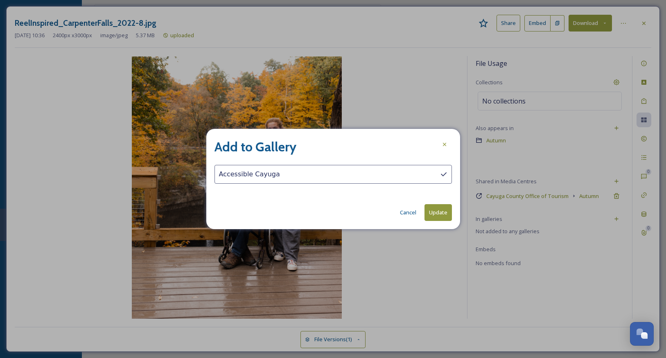
click at [443, 216] on button "Update" at bounding box center [437, 212] width 27 height 17
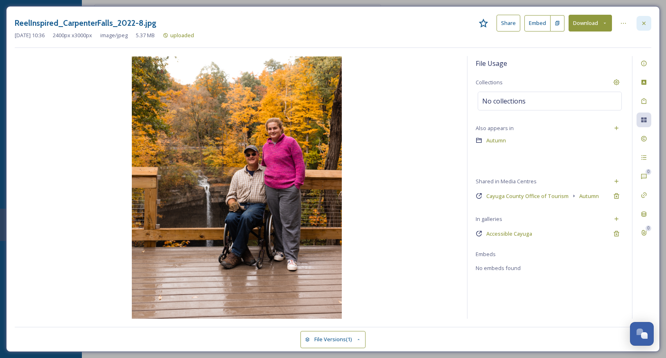
click at [640, 23] on icon at bounding box center [643, 23] width 7 height 7
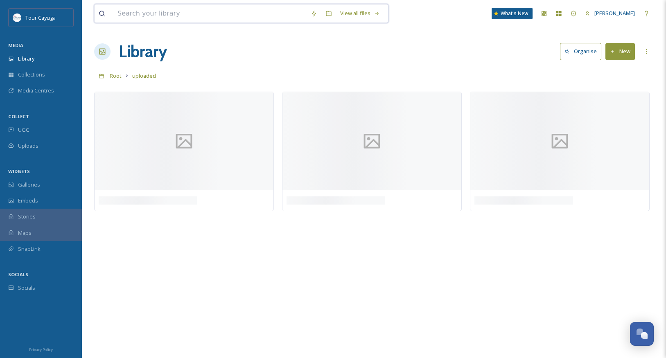
click at [170, 14] on input at bounding box center [209, 14] width 193 height 18
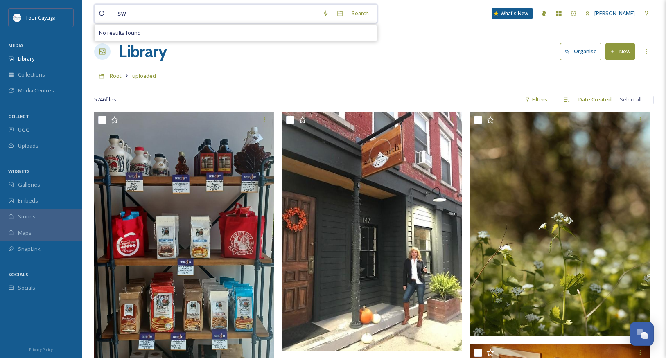
type input "s"
paste input "Schweinfurth"
type input "Schweinfurth"
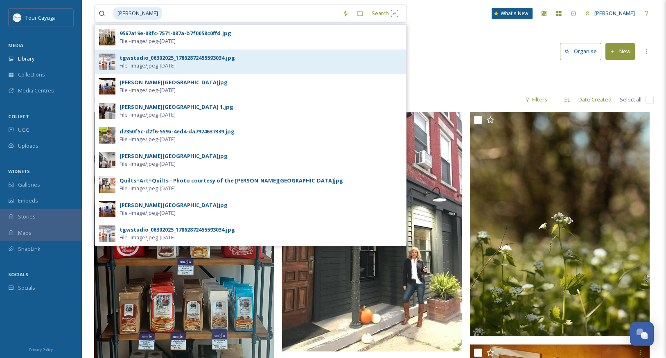
click at [153, 65] on span "File - image/jpeg - Sep 11 2025" at bounding box center [147, 66] width 56 height 8
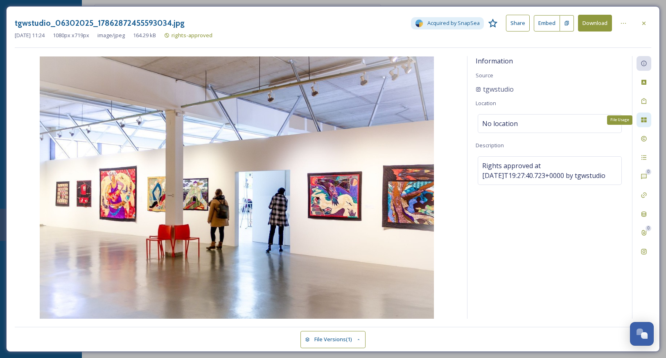
click at [644, 121] on icon at bounding box center [643, 119] width 5 height 5
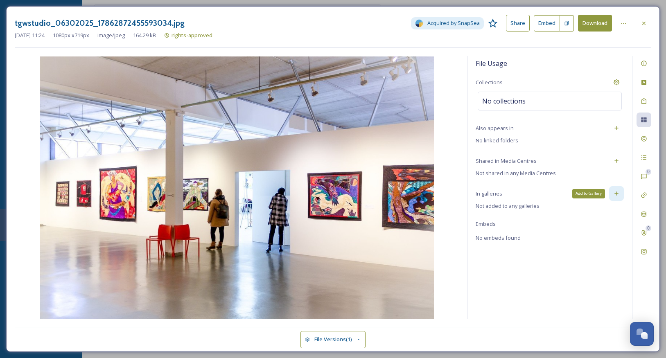
click at [617, 191] on icon at bounding box center [616, 193] width 7 height 7
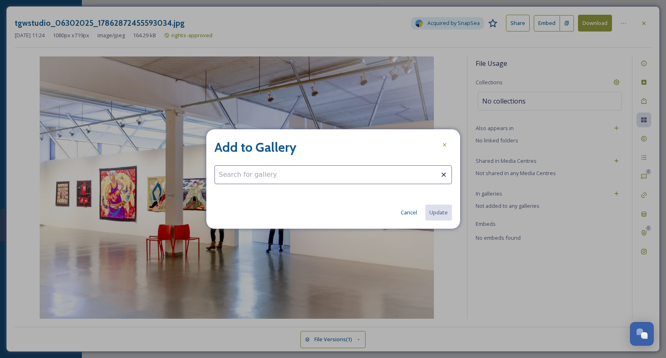
click at [278, 174] on input at bounding box center [332, 174] width 237 height 19
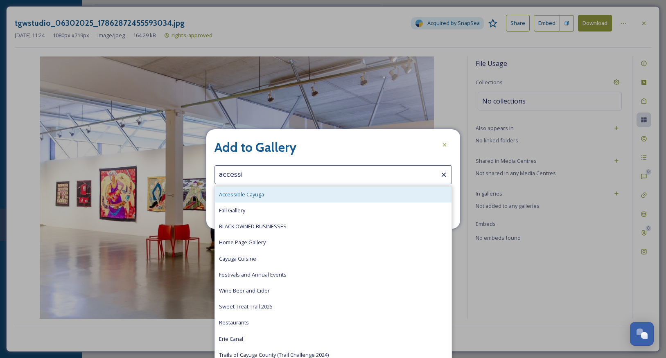
click at [267, 196] on div "Accessible Cayuga" at bounding box center [333, 195] width 237 height 16
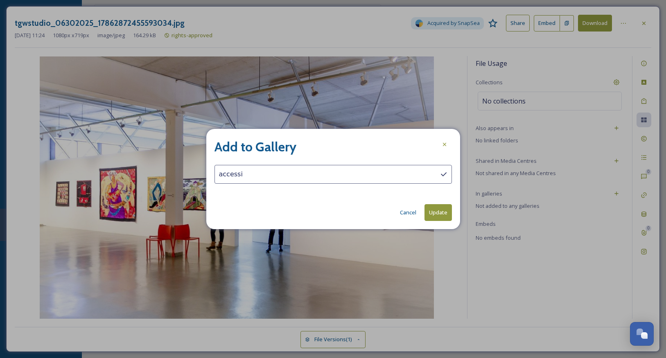
type input "Accessible Cayuga"
click at [433, 217] on button "Update" at bounding box center [437, 212] width 27 height 17
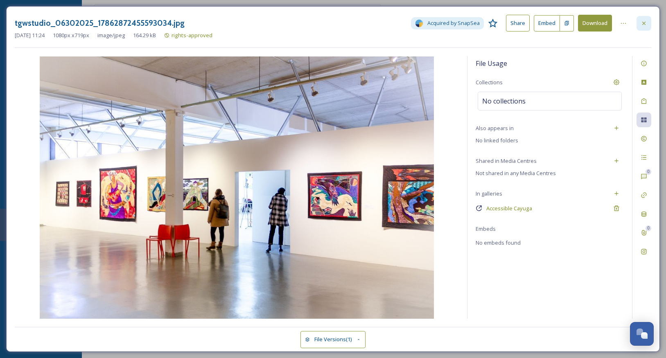
click at [642, 23] on icon at bounding box center [643, 23] width 7 height 7
